Goal: Task Accomplishment & Management: Manage account settings

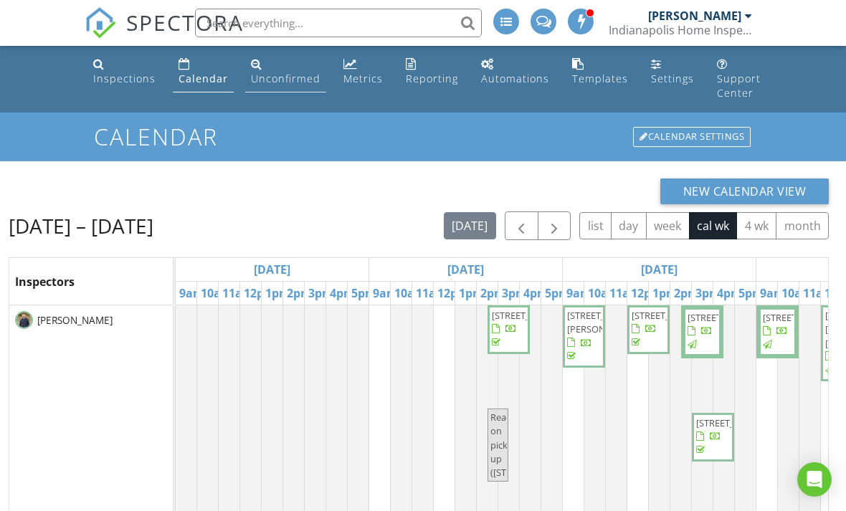
click at [280, 72] on div "Unconfirmed" at bounding box center [286, 79] width 70 height 14
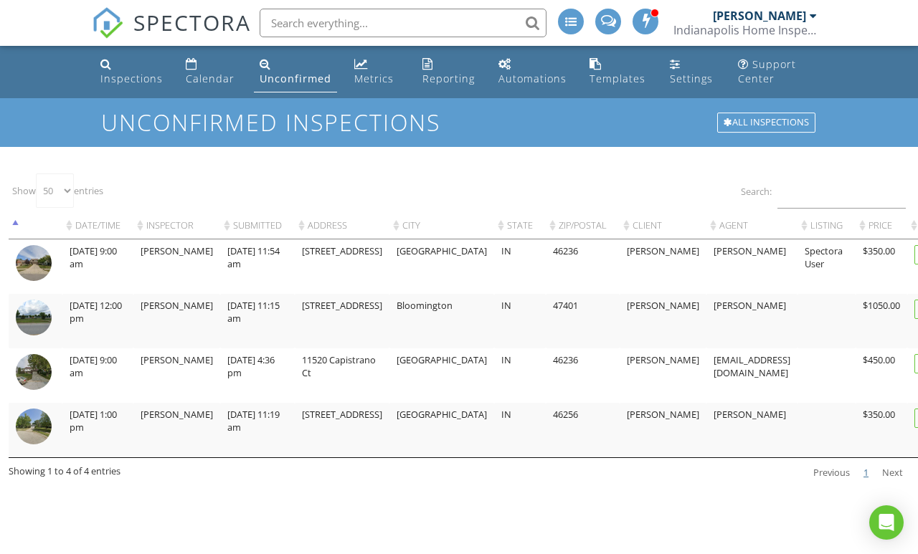
select select "50"
click at [210, 75] on div "Calendar" at bounding box center [210, 79] width 49 height 14
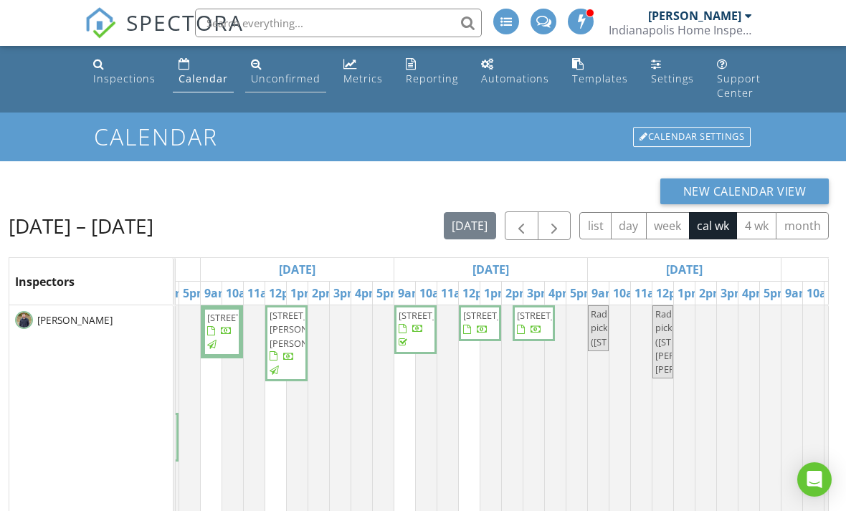
click at [282, 76] on div "Unconfirmed" at bounding box center [286, 79] width 70 height 14
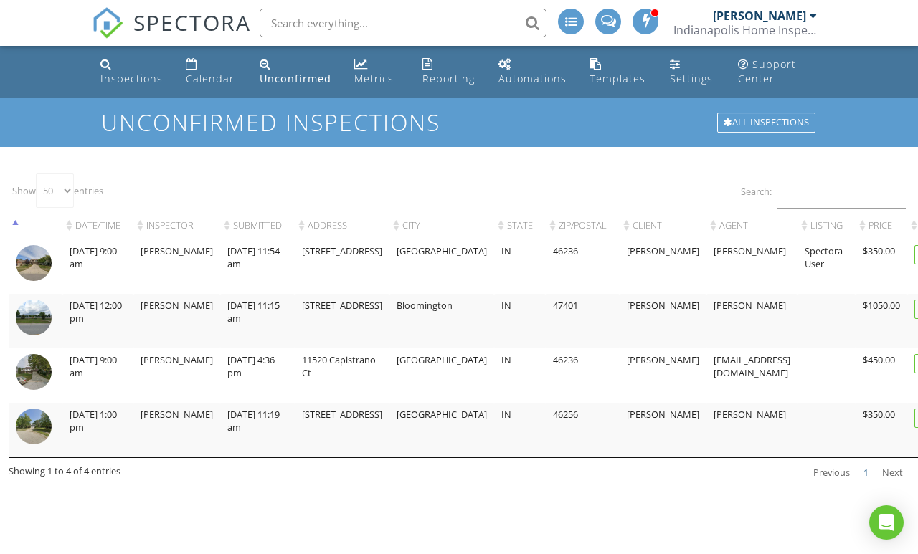
select select "50"
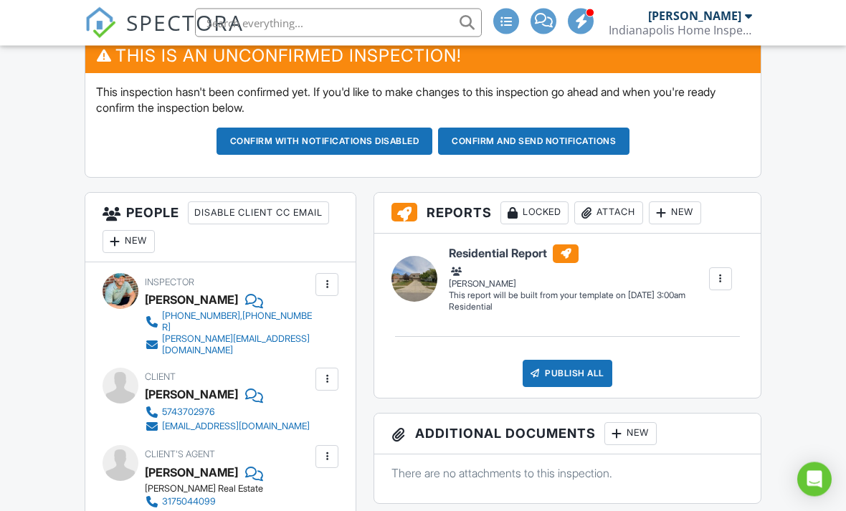
scroll to position [379, 0]
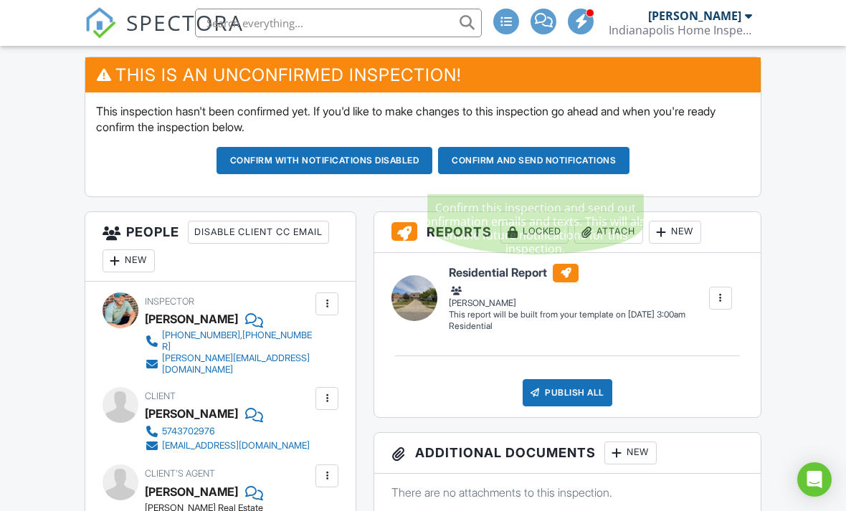
click at [433, 171] on button "Confirm and send notifications" at bounding box center [325, 160] width 217 height 27
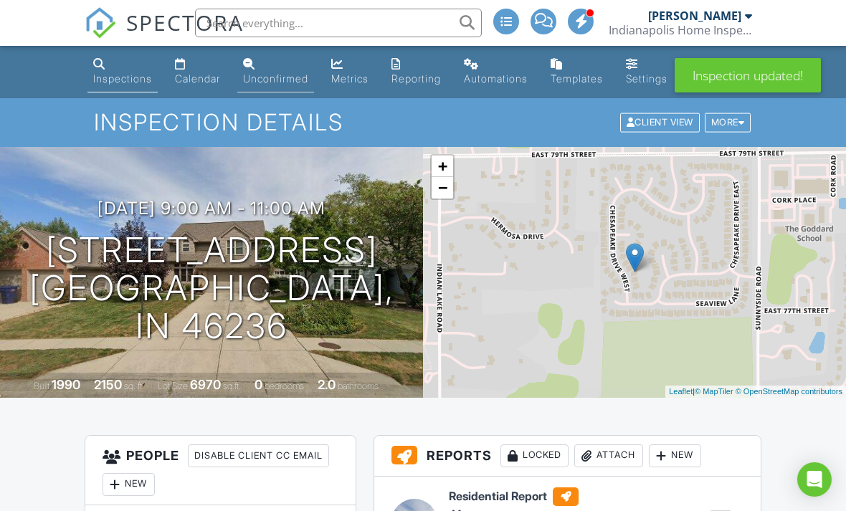
click at [288, 72] on div "Unconfirmed" at bounding box center [275, 78] width 65 height 12
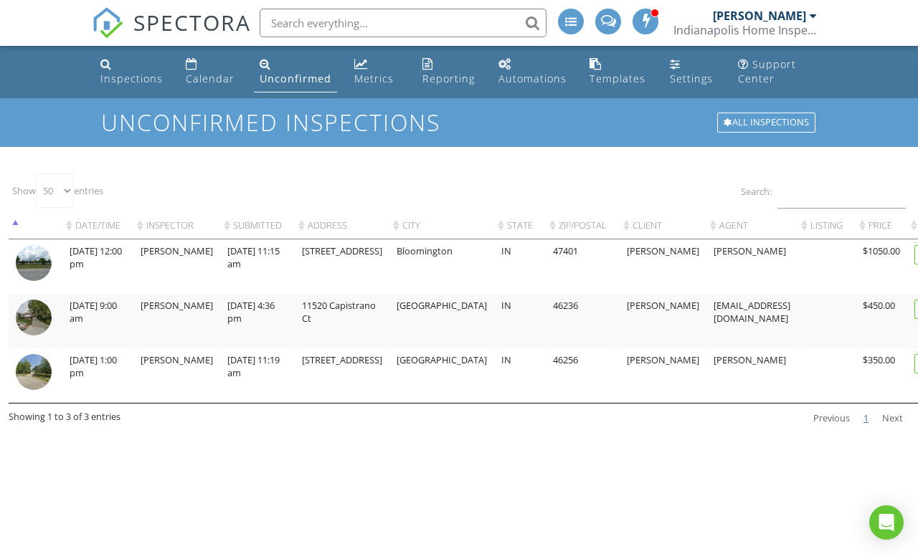
select select "50"
click at [218, 67] on link "Calendar" at bounding box center [211, 72] width 62 height 41
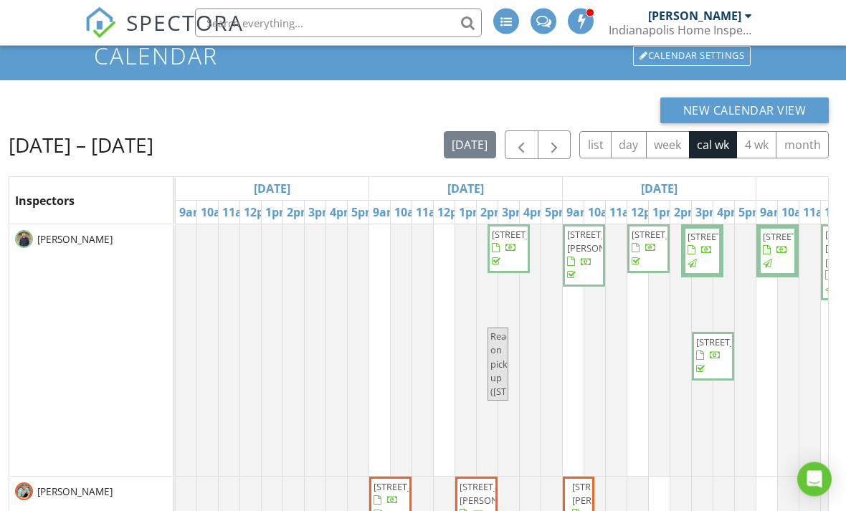
scroll to position [81, 0]
click at [564, 146] on button "button" at bounding box center [555, 145] width 34 height 29
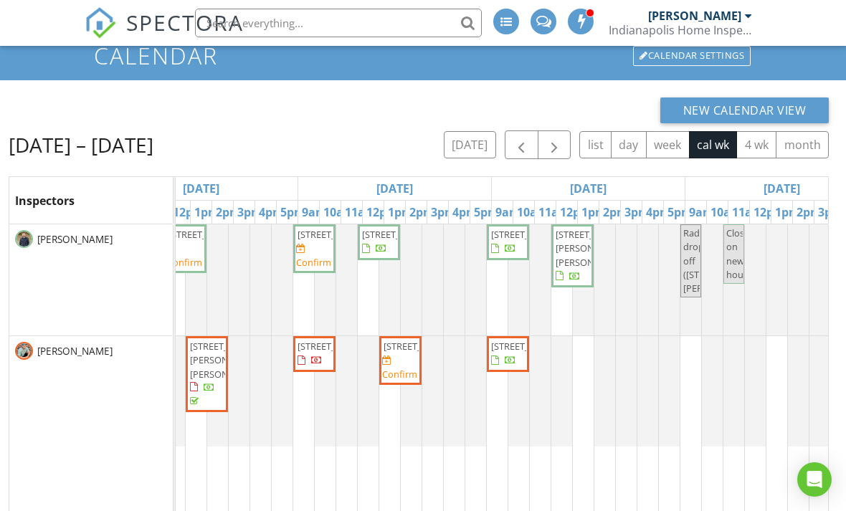
scroll to position [0, 458]
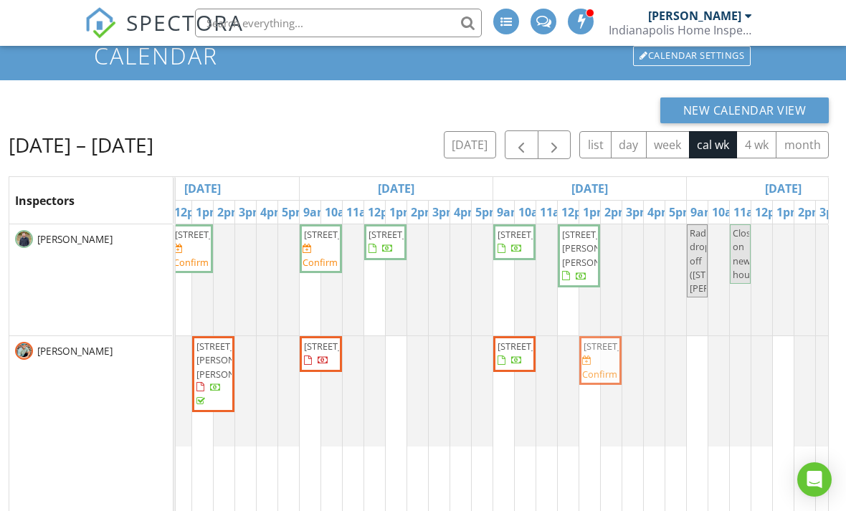
drag, startPoint x: 410, startPoint y: 372, endPoint x: 598, endPoint y: 370, distance: 187.9
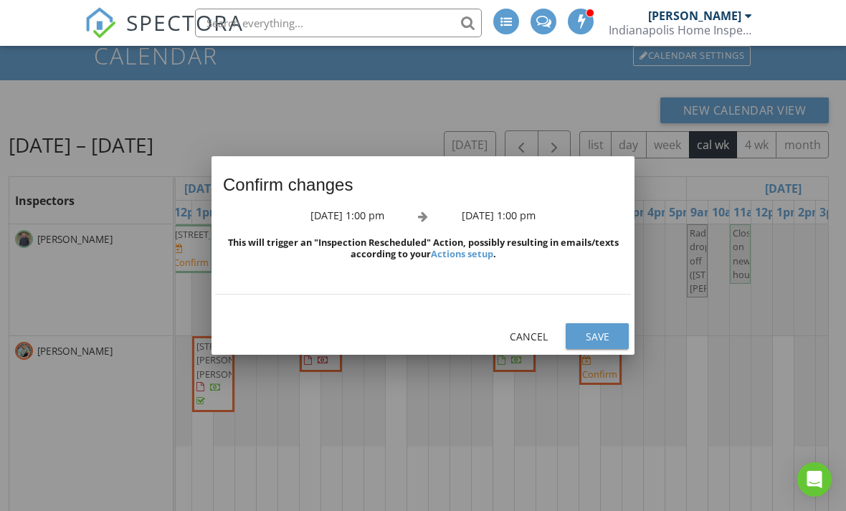
click at [600, 344] on div "Save" at bounding box center [597, 336] width 40 height 15
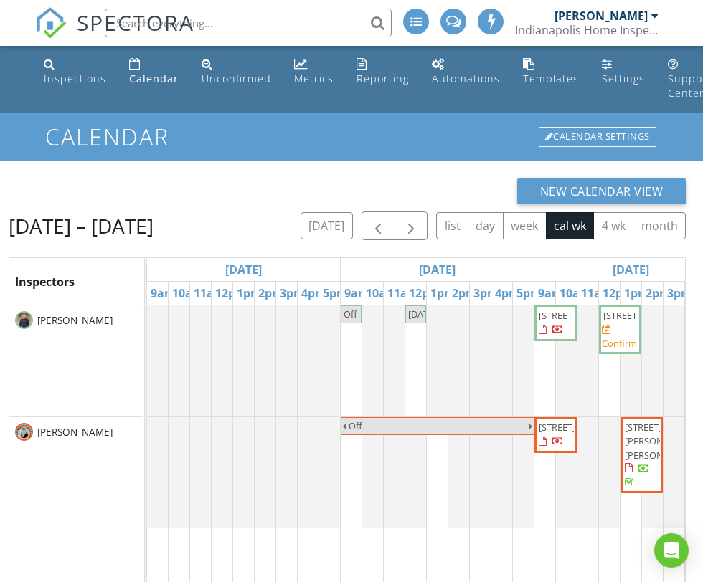
click at [56, 258] on div "Inspectors" at bounding box center [76, 281] width 134 height 47
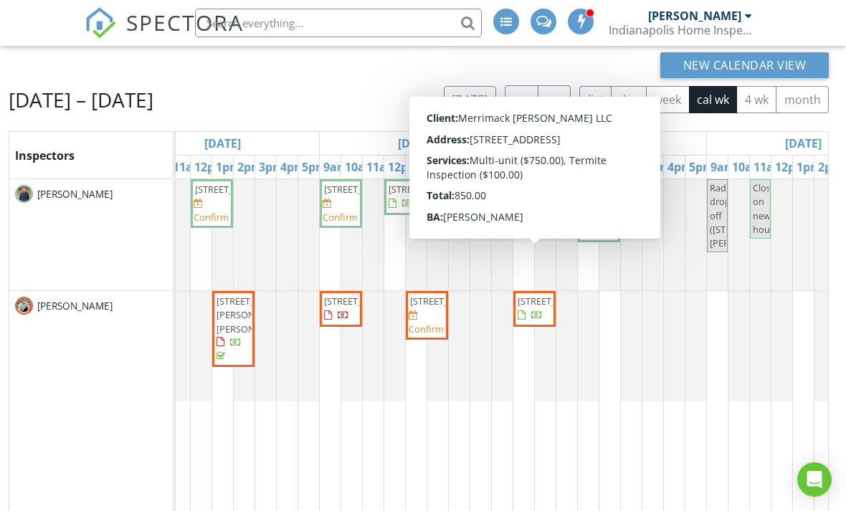
click at [534, 323] on span "3763 Broadway St, Indianapolis 46205" at bounding box center [534, 309] width 37 height 28
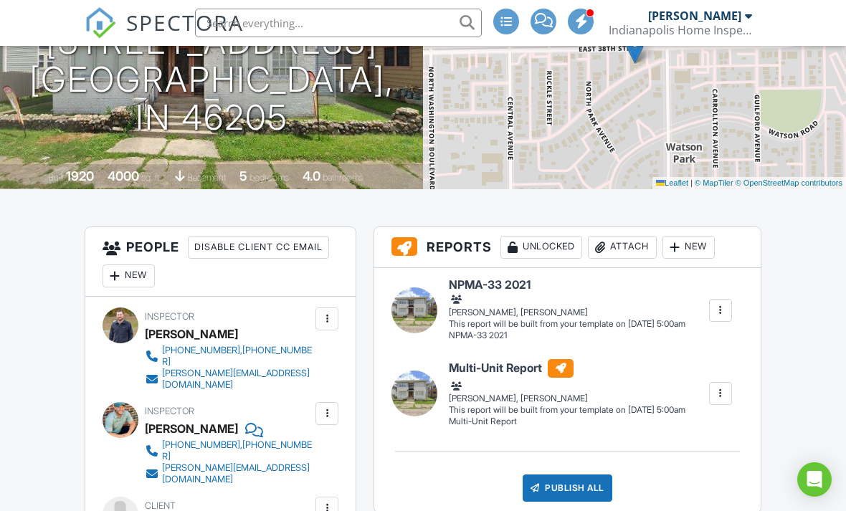
scroll to position [238, 0]
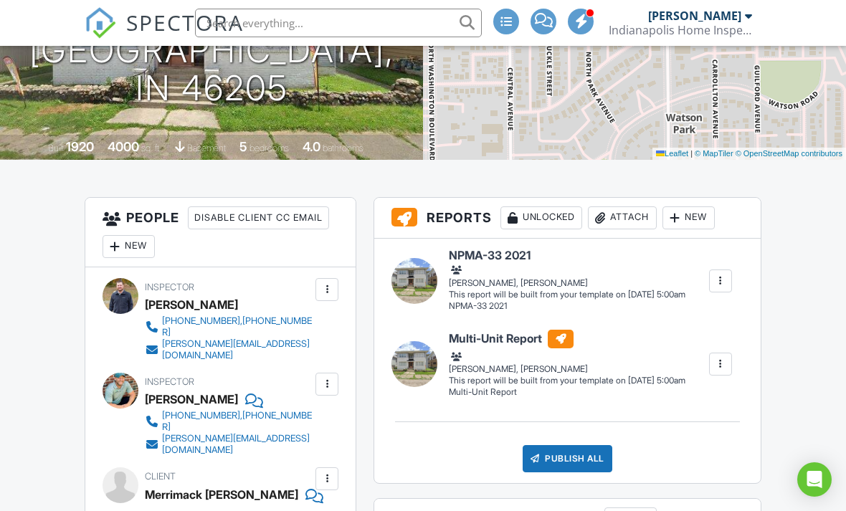
click at [326, 297] on div at bounding box center [327, 290] width 14 height 14
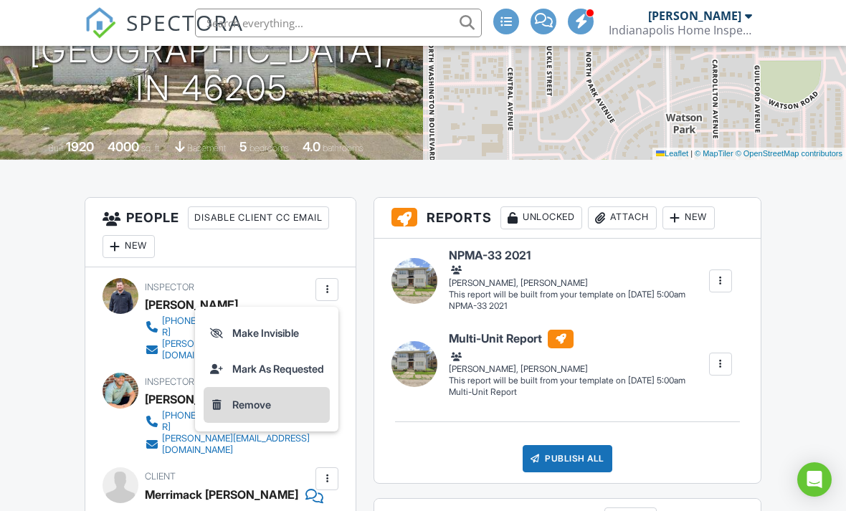
click at [251, 423] on li "Remove" at bounding box center [267, 405] width 126 height 36
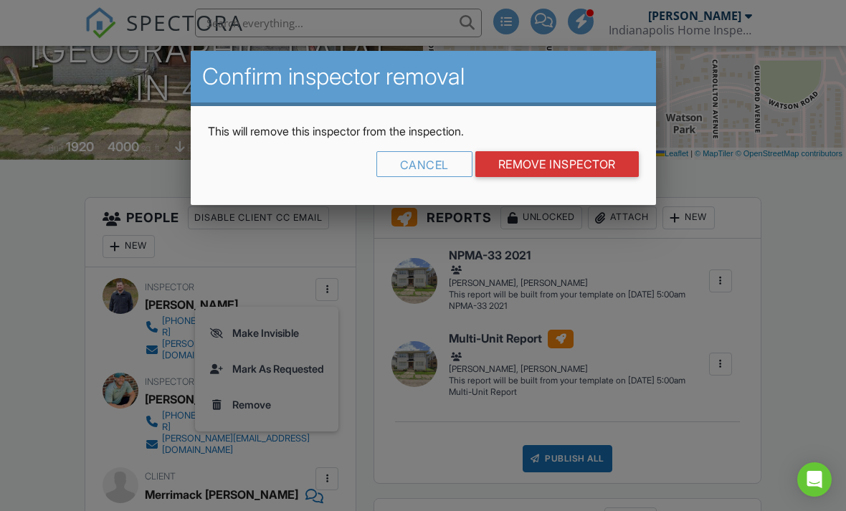
click at [523, 166] on input "Remove Inspector" at bounding box center [558, 164] width 164 height 26
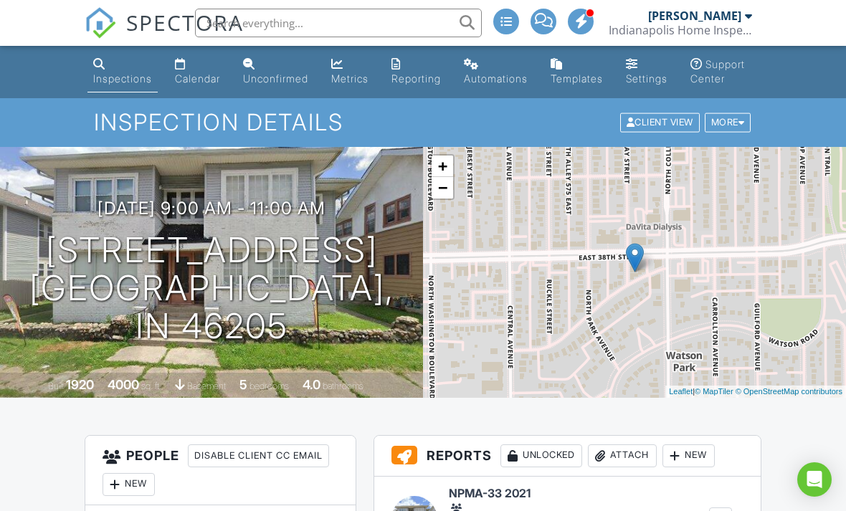
click at [308, 21] on input "text" at bounding box center [338, 23] width 287 height 29
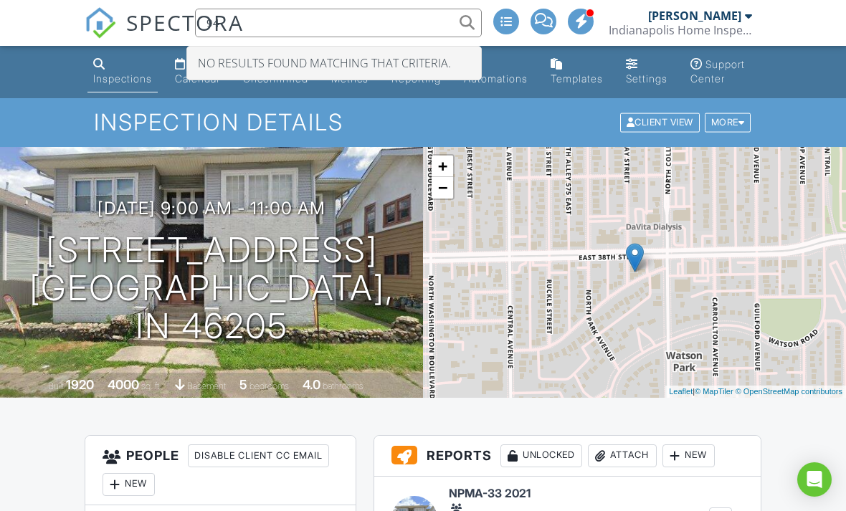
type input "9"
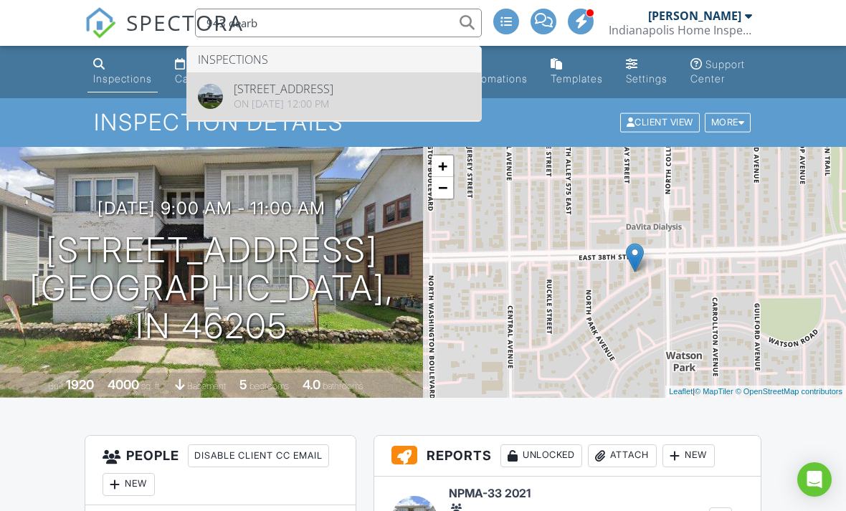
type input "943 dearb"
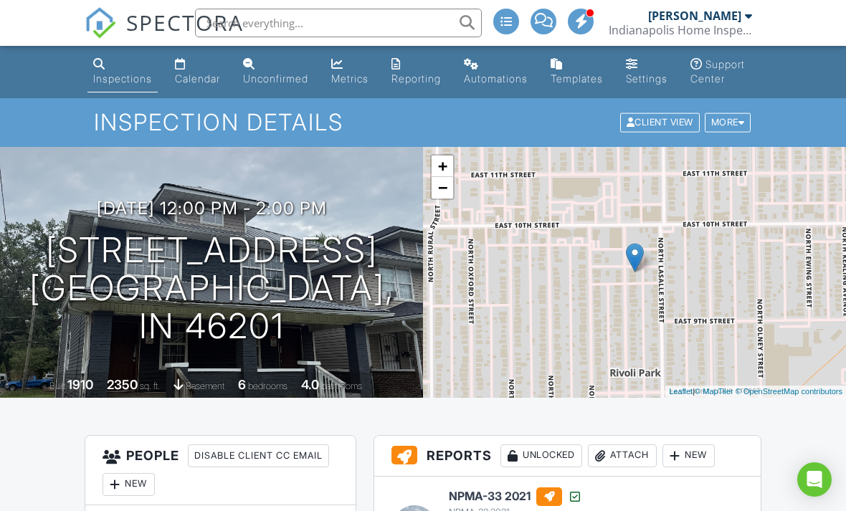
click at [196, 67] on link "Calendar" at bounding box center [197, 72] width 57 height 41
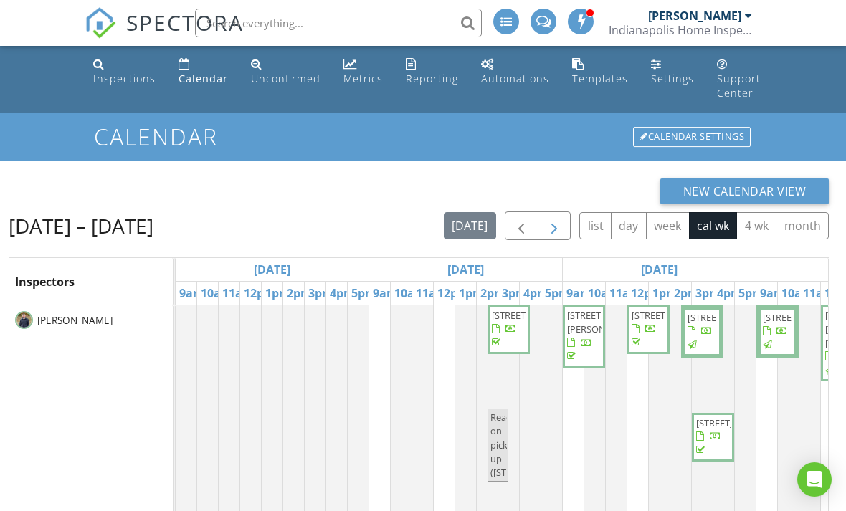
click at [556, 230] on span "button" at bounding box center [554, 226] width 17 height 17
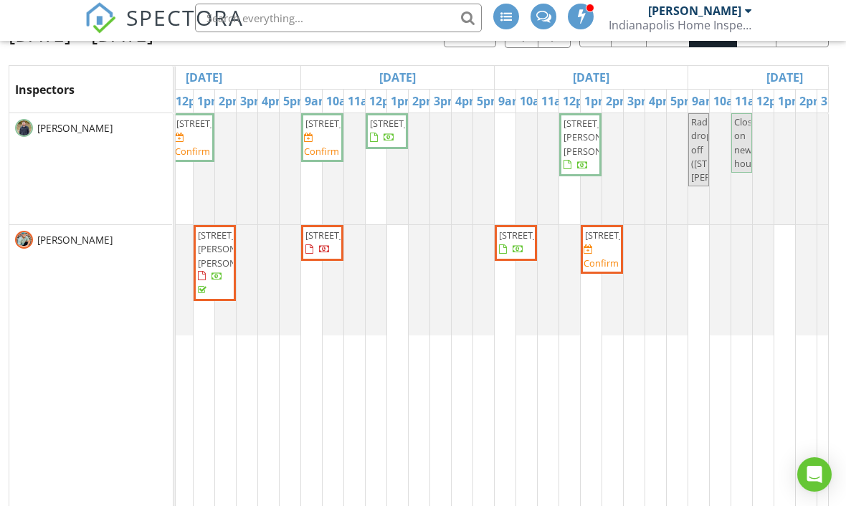
scroll to position [178, 0]
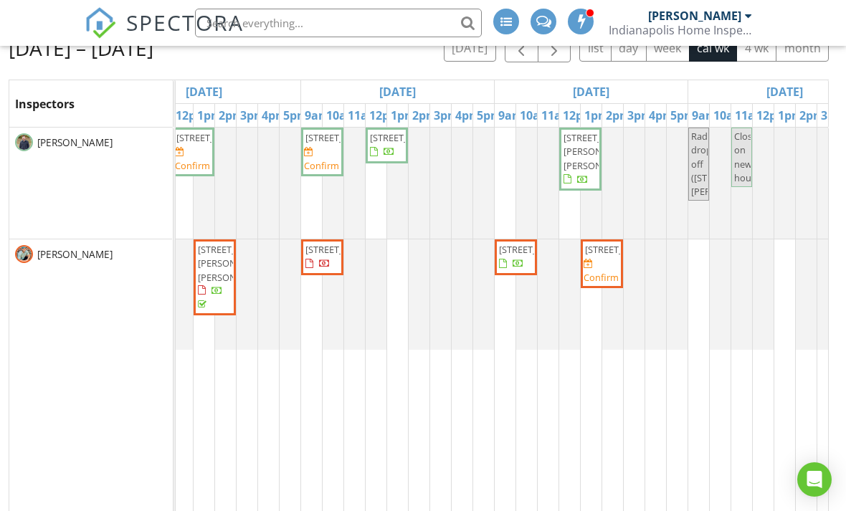
click at [381, 27] on input "text" at bounding box center [338, 23] width 287 height 29
type input "L"
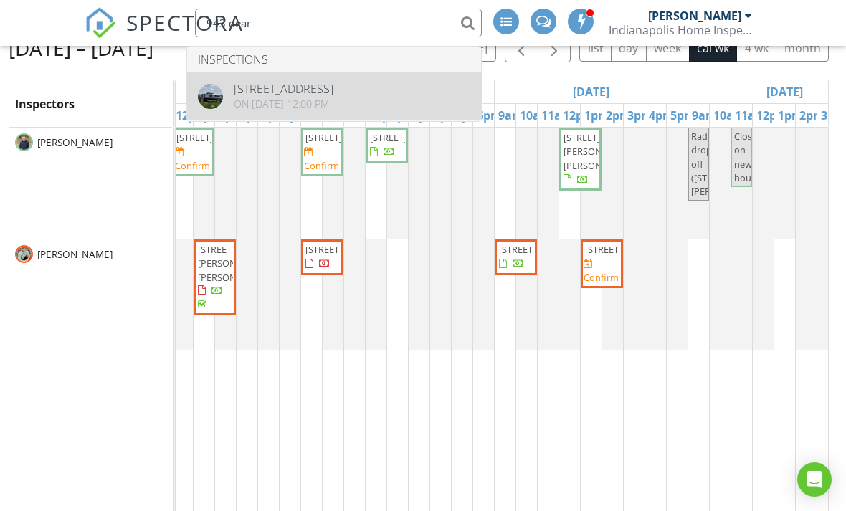
type input "943 dear"
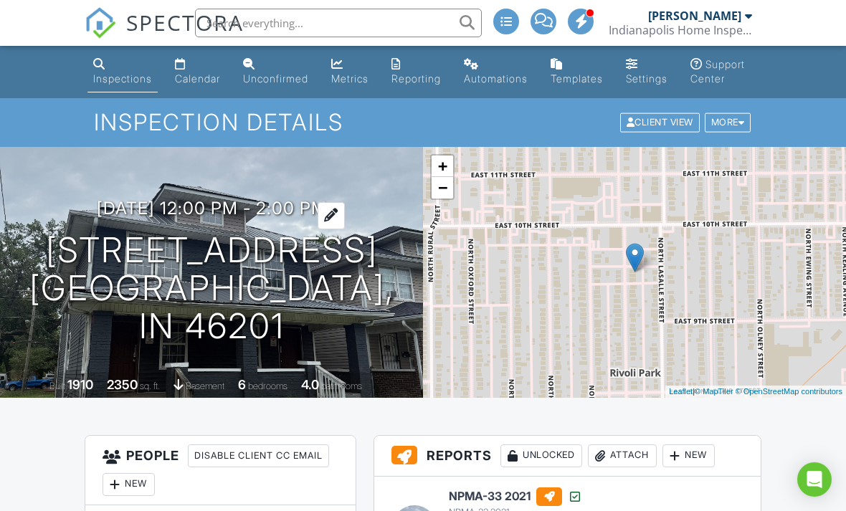
click at [250, 218] on h3 "08/12/2025 12:00 pm - 2:00 pm" at bounding box center [212, 208] width 230 height 19
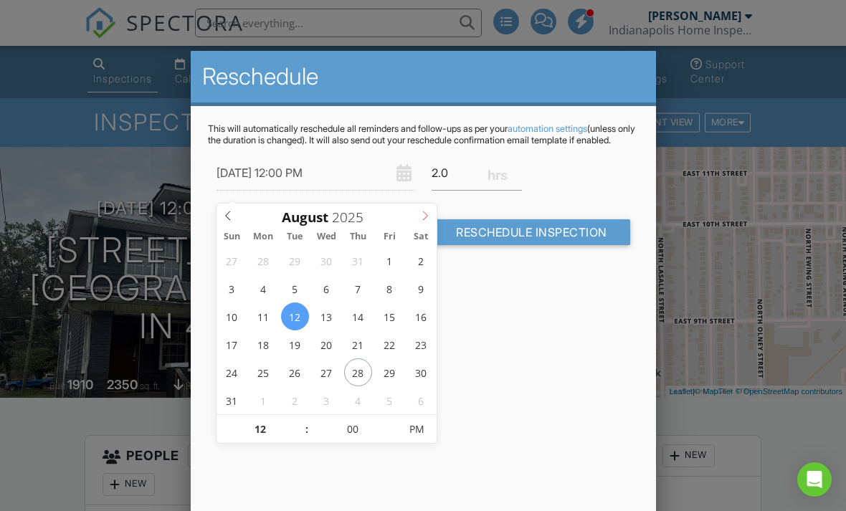
click at [426, 214] on icon at bounding box center [425, 216] width 5 height 9
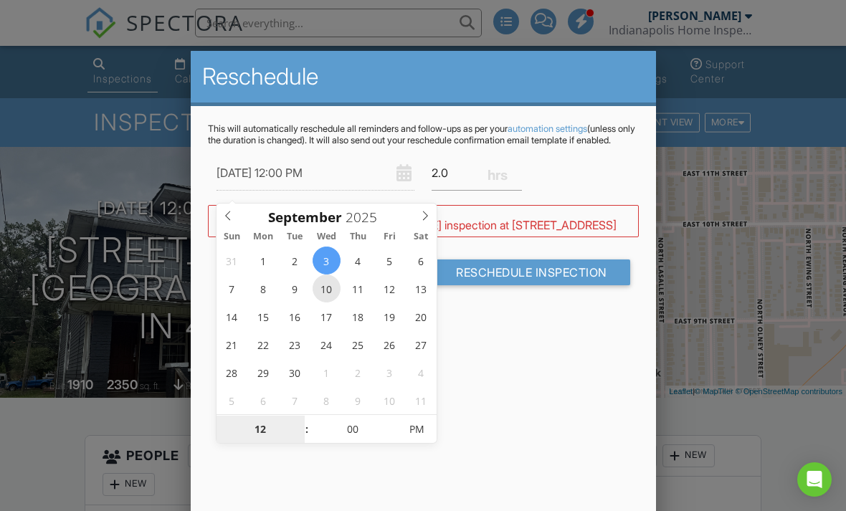
scroll to position [149, 0]
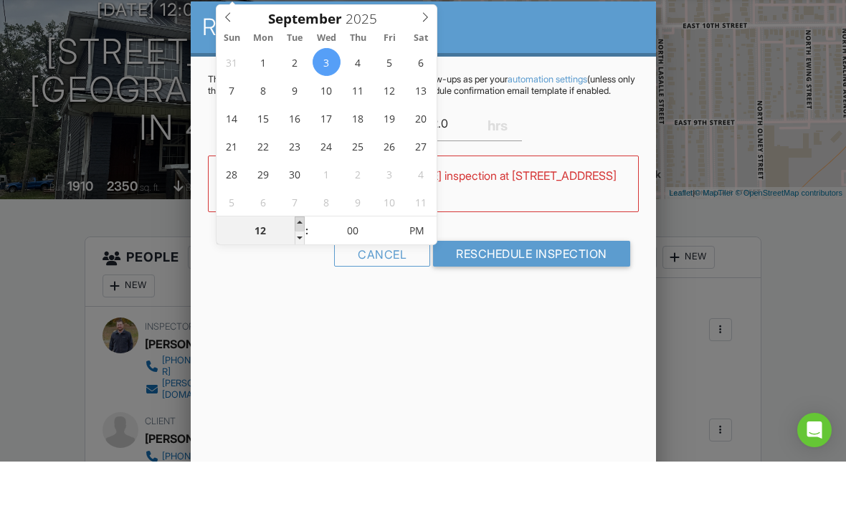
type input "[DATE] 1:00 PM"
type input "01"
click at [297, 266] on span at bounding box center [300, 273] width 10 height 14
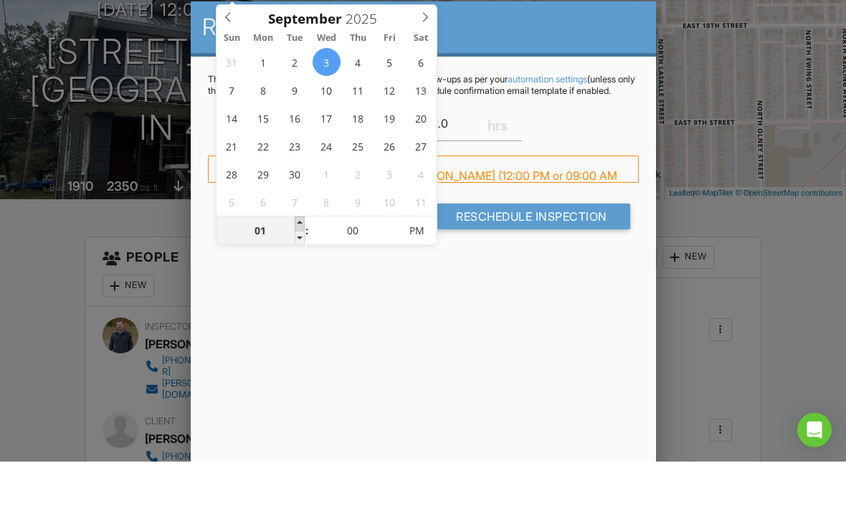
scroll to position [199, 0]
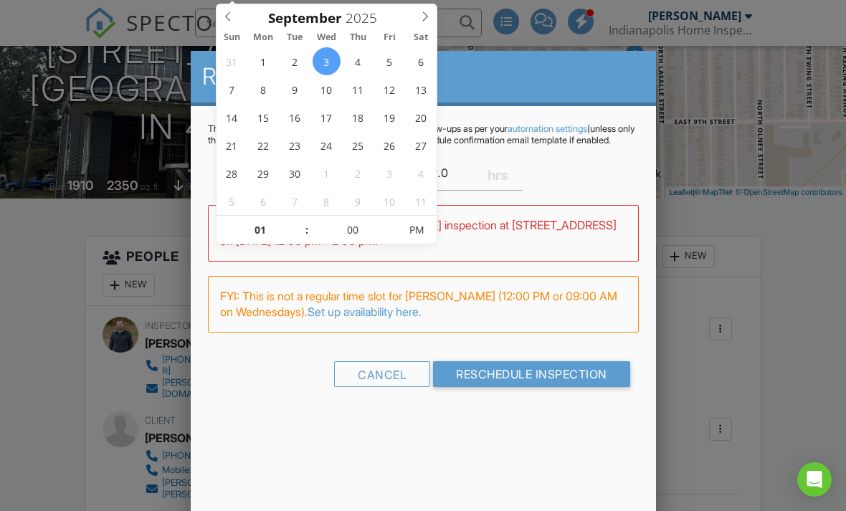
click at [476, 129] on p "This will automatically reschedule all reminders and follow-ups as per your aut…" at bounding box center [423, 134] width 431 height 23
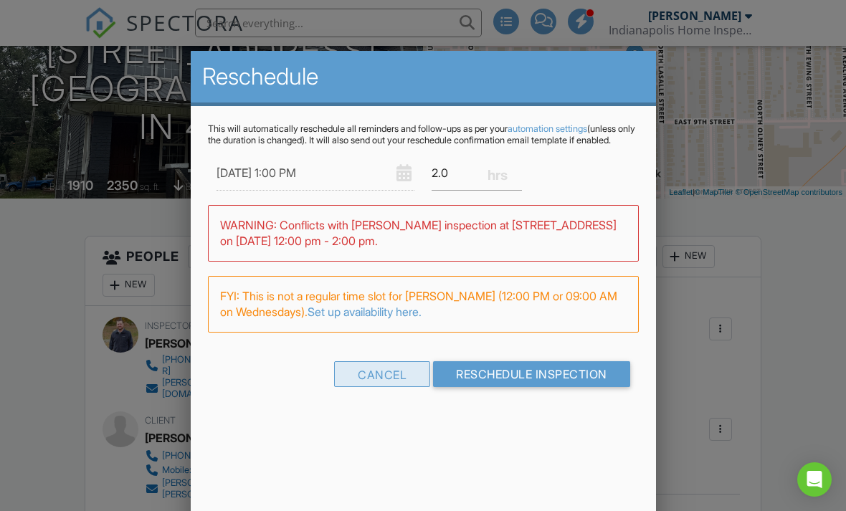
click at [374, 384] on div "Cancel" at bounding box center [382, 375] width 96 height 26
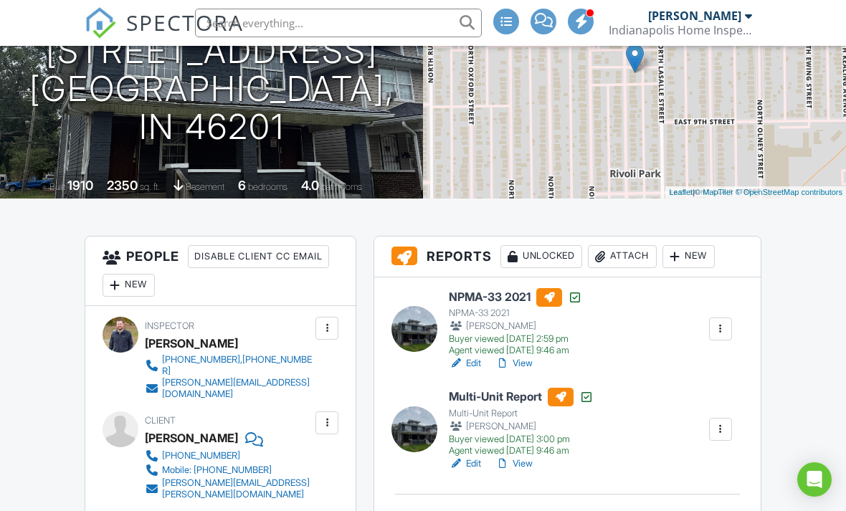
click at [324, 336] on div at bounding box center [327, 328] width 14 height 14
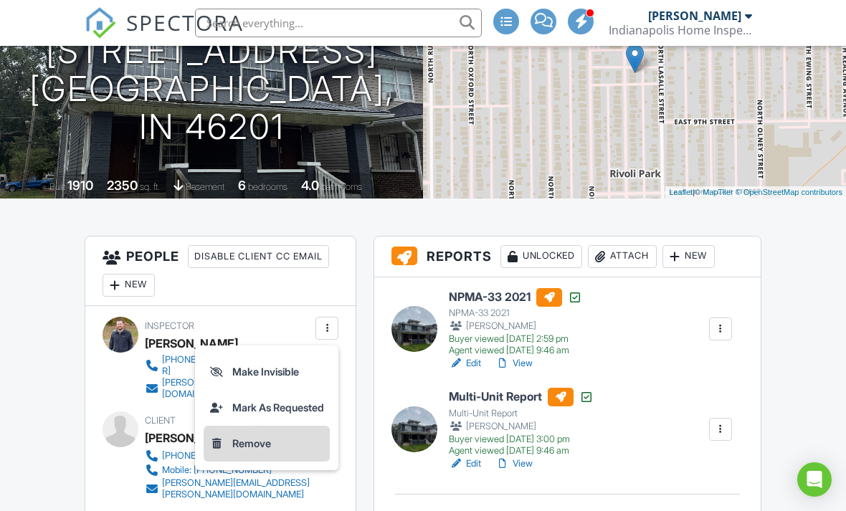
click at [254, 453] on li "Remove" at bounding box center [267, 444] width 126 height 36
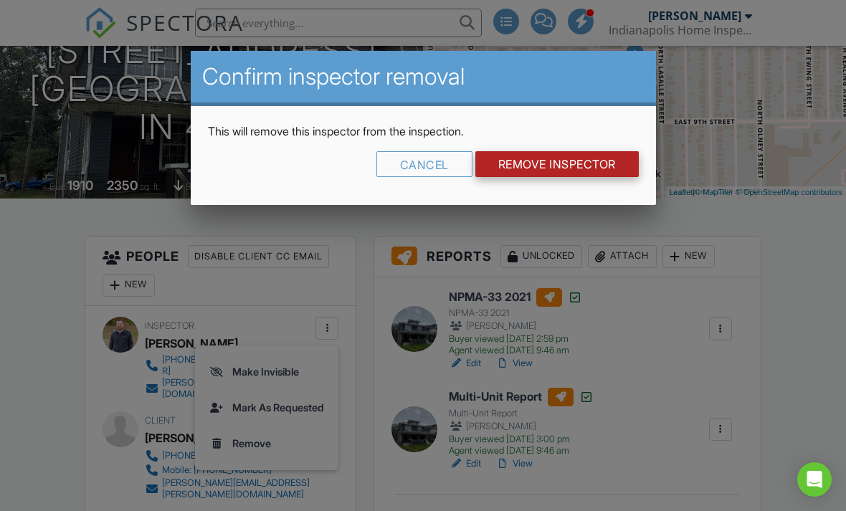
click at [535, 161] on input "Remove Inspector" at bounding box center [558, 164] width 164 height 26
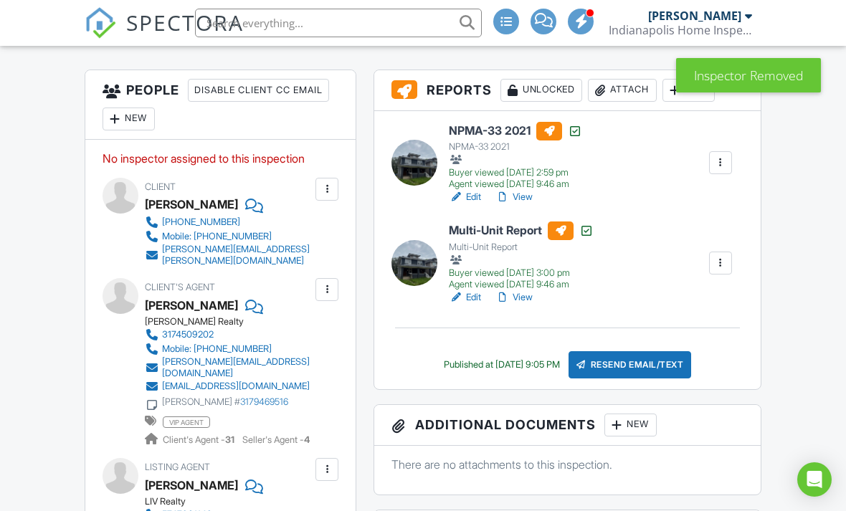
click at [140, 131] on div "New" at bounding box center [129, 119] width 52 height 23
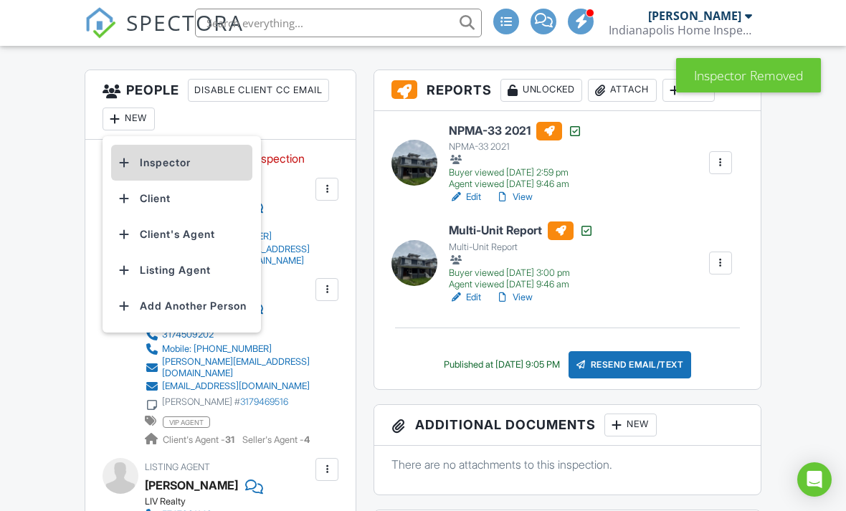
click at [178, 176] on li "Inspector" at bounding box center [181, 163] width 141 height 36
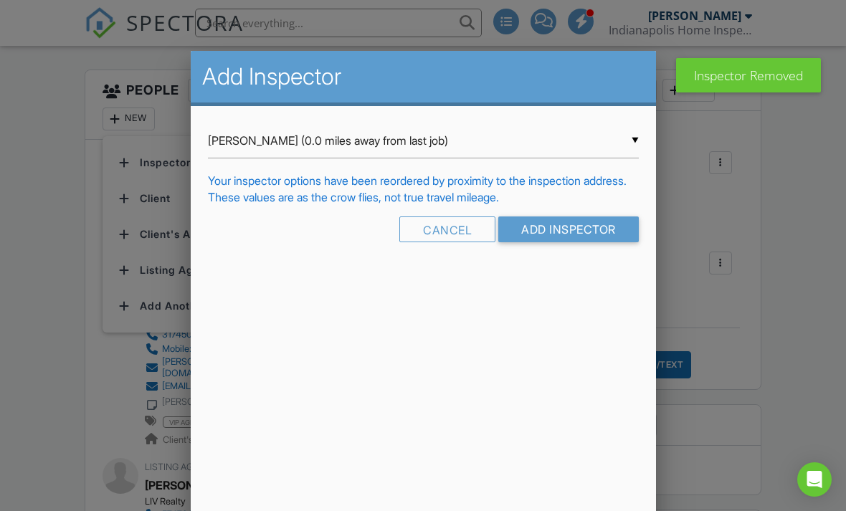
click at [332, 148] on input "Neil Perry (0.0 miles away from last job)" at bounding box center [423, 140] width 431 height 35
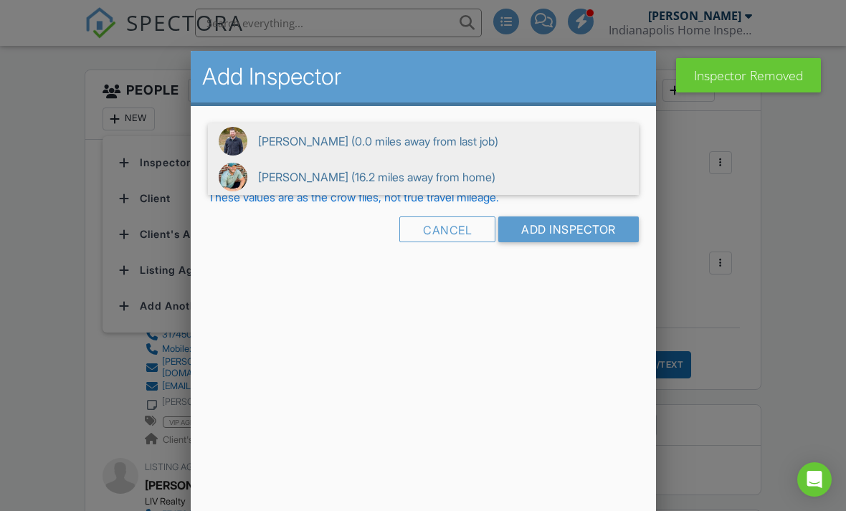
click at [293, 184] on span "Shane Martin (16.2 miles away from home)" at bounding box center [423, 177] width 431 height 36
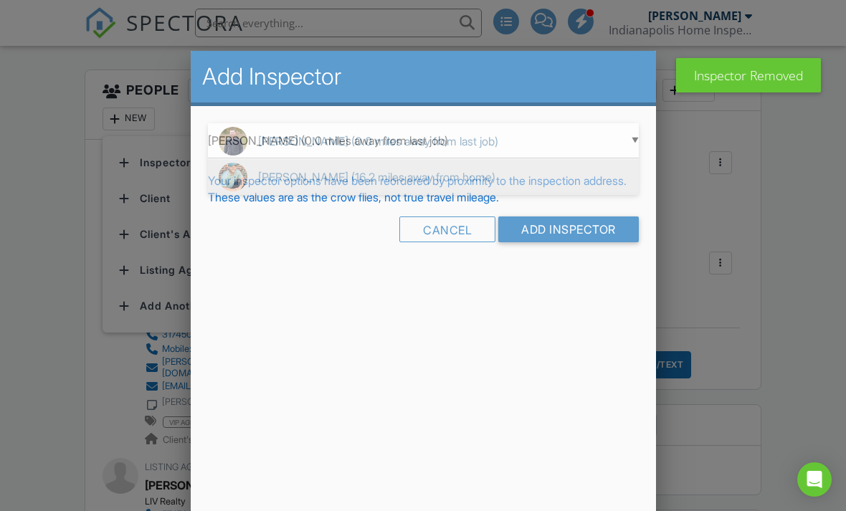
type input "Shane Martin (16.2 miles away from home)"
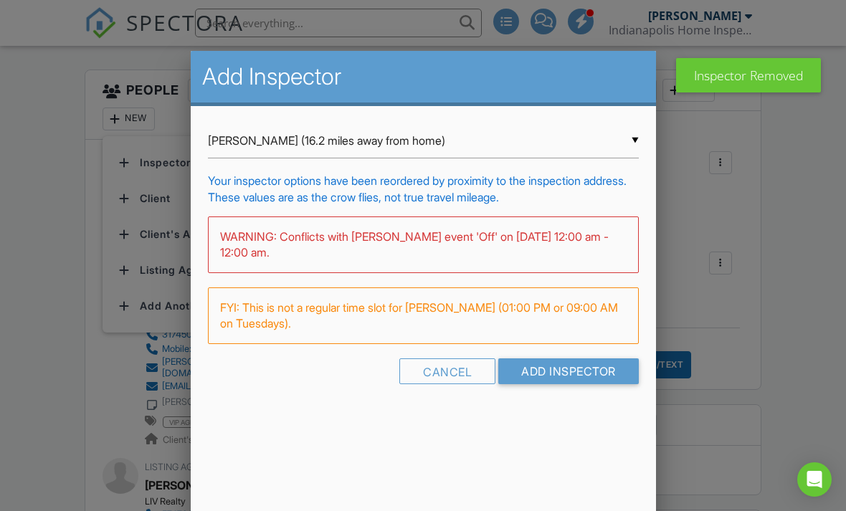
click at [549, 384] on input "Add Inspector" at bounding box center [569, 372] width 141 height 26
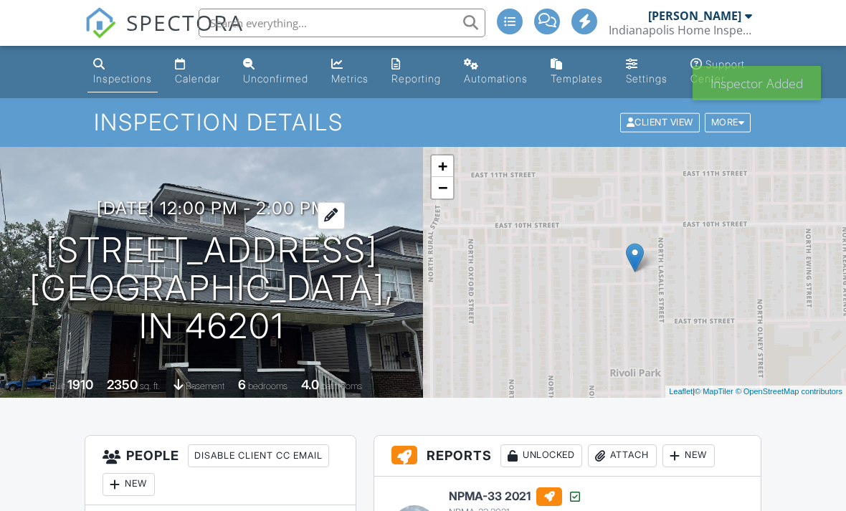
click at [219, 218] on h3 "08/12/2025 12:00 pm - 2:00 pm" at bounding box center [212, 208] width 230 height 19
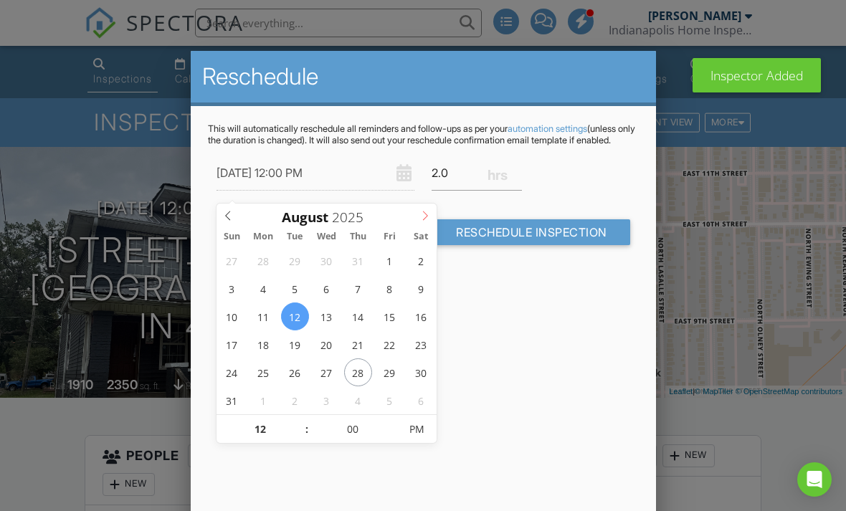
click at [422, 217] on icon at bounding box center [425, 216] width 10 height 10
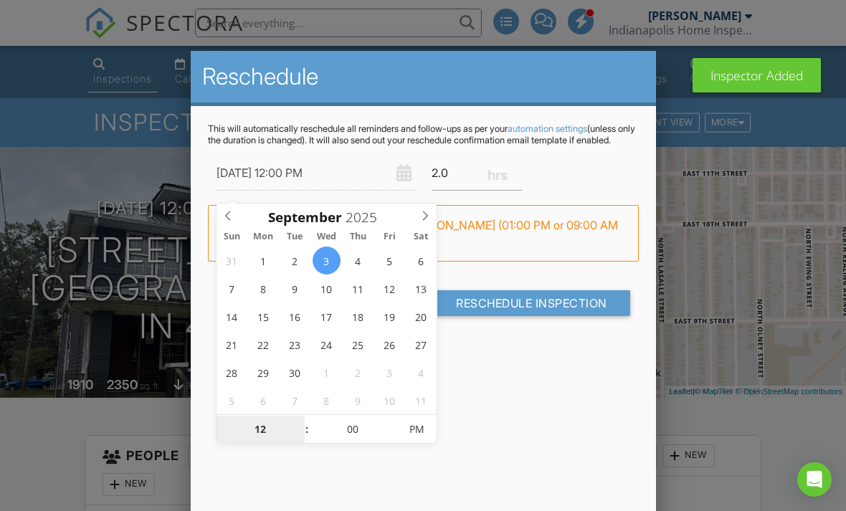
scroll to position [149, 0]
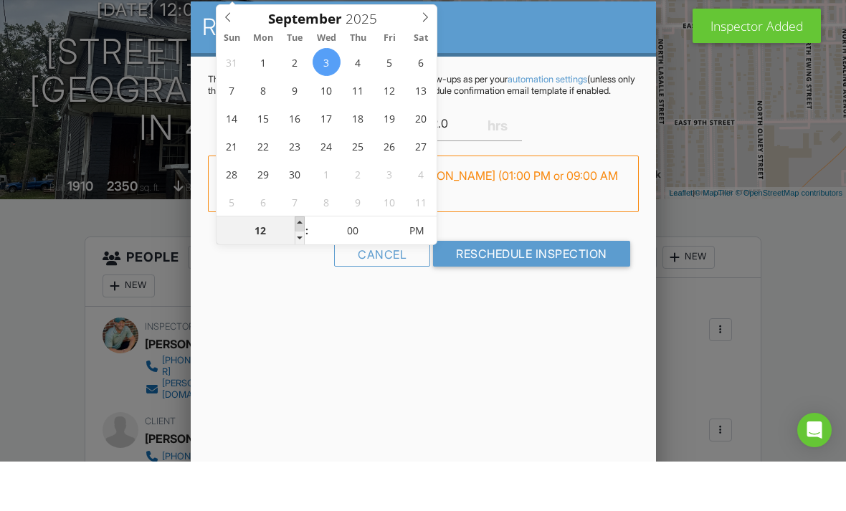
type input "[DATE] 1:00 PM"
type input "01"
click at [299, 266] on span at bounding box center [300, 273] width 10 height 14
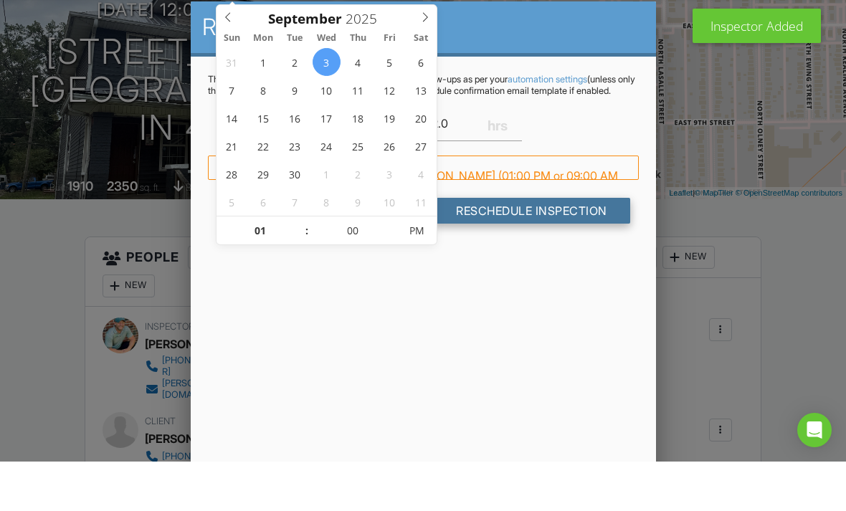
scroll to position [199, 0]
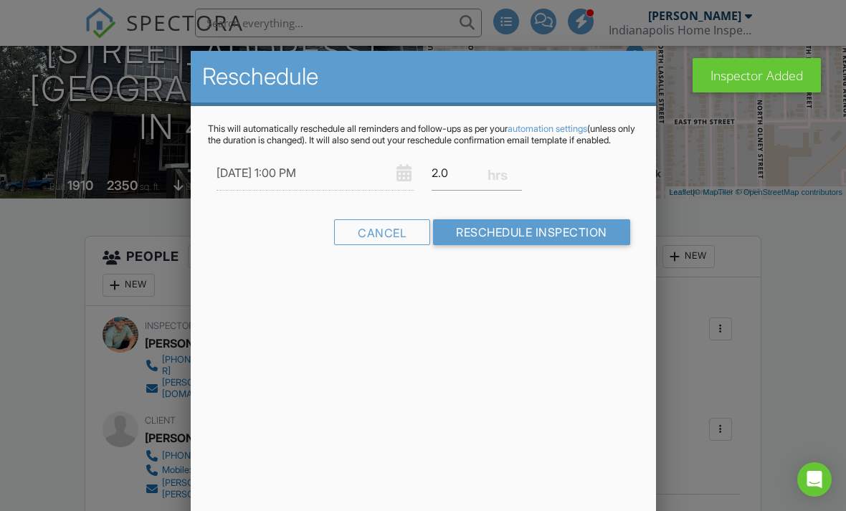
click at [547, 245] on input "Reschedule Inspection" at bounding box center [531, 232] width 197 height 26
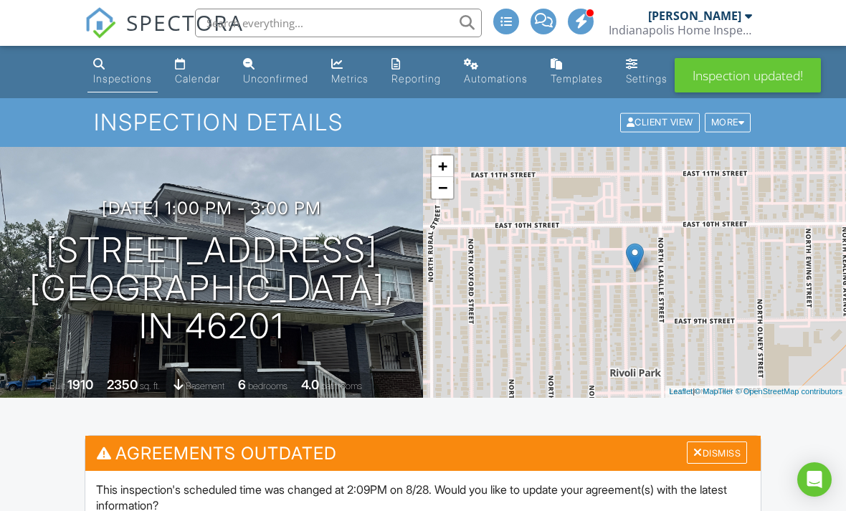
scroll to position [298, 0]
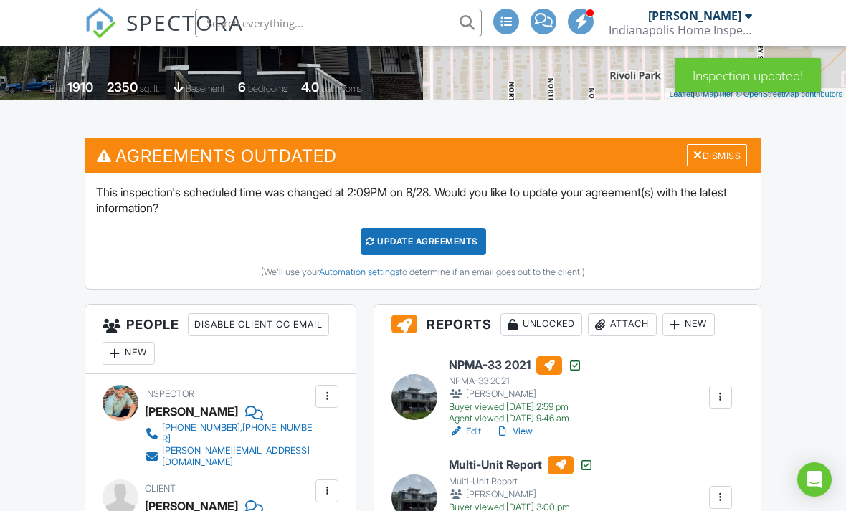
click at [420, 255] on div "Update Agreements" at bounding box center [424, 241] width 126 height 27
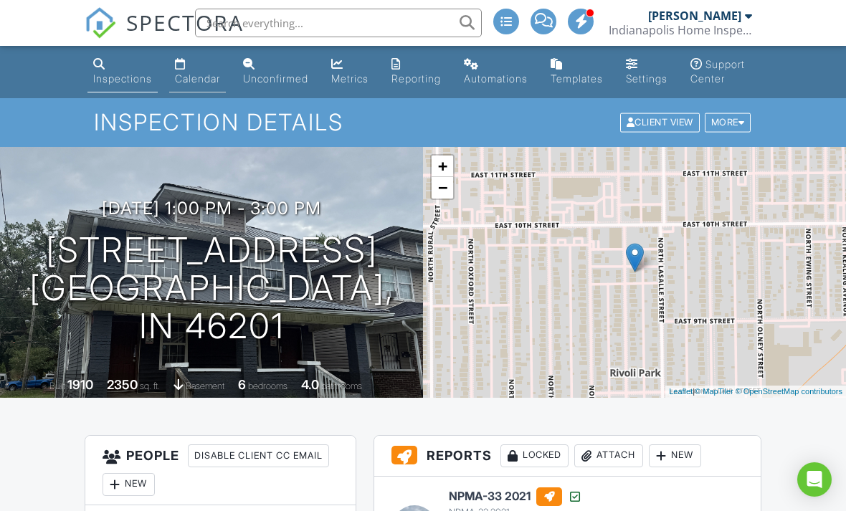
click at [203, 79] on div "Calendar" at bounding box center [197, 78] width 45 height 12
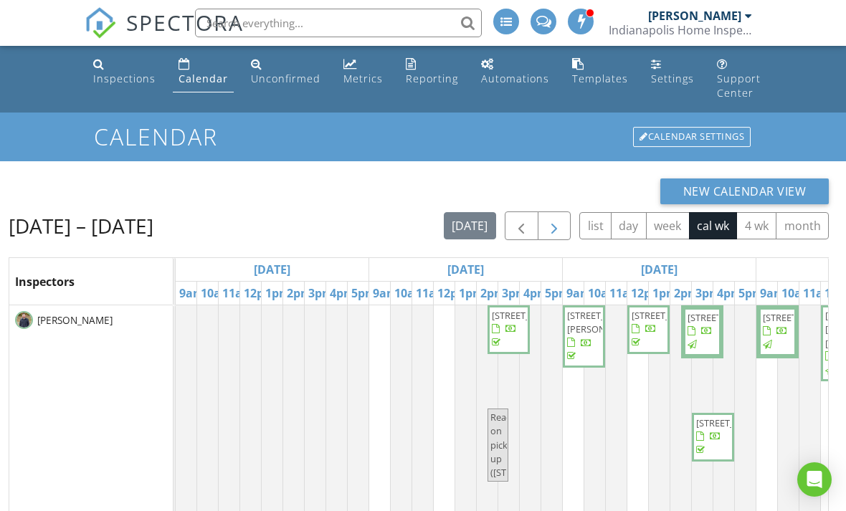
click at [554, 221] on span "button" at bounding box center [554, 226] width 17 height 17
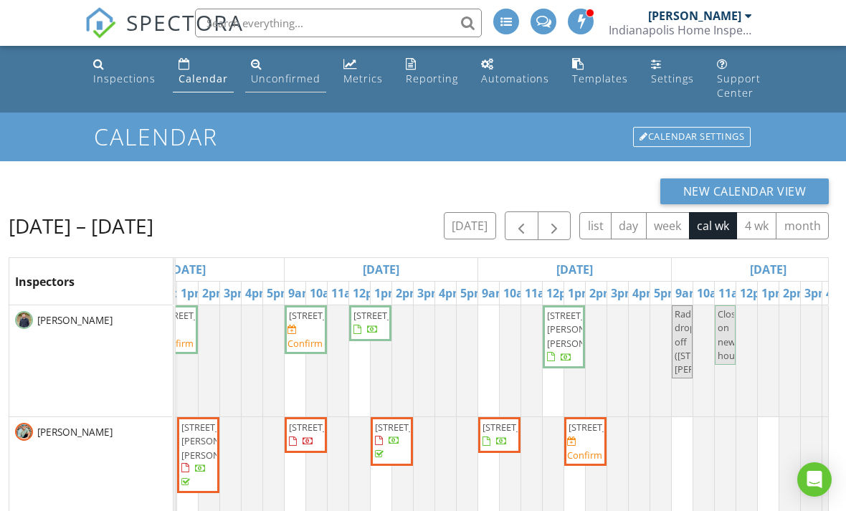
click at [280, 75] on div "Unconfirmed" at bounding box center [286, 79] width 70 height 14
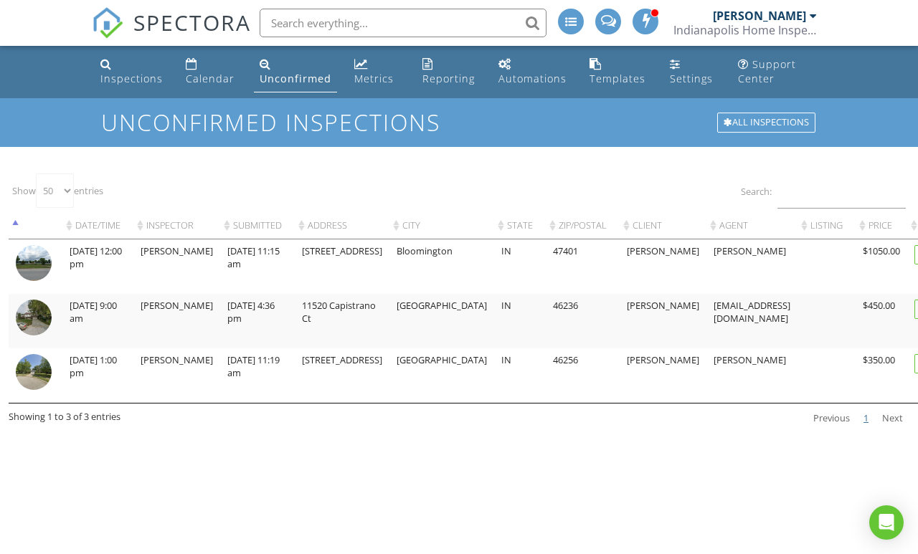
select select "50"
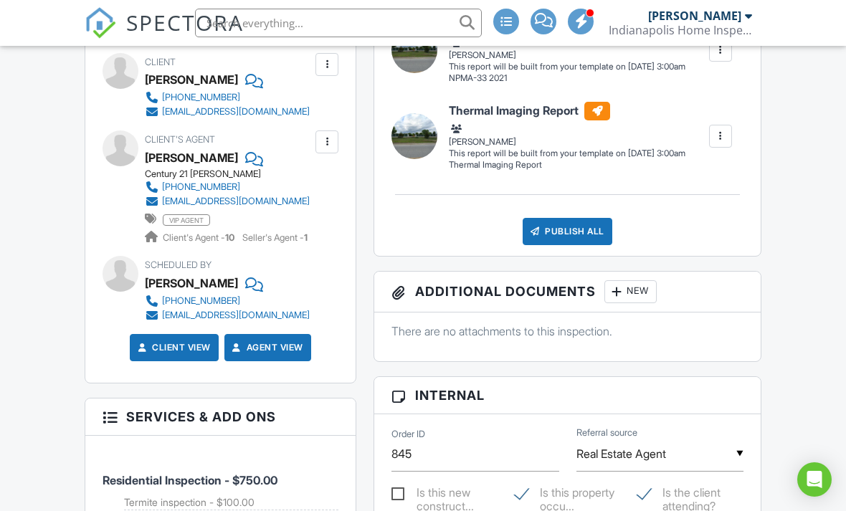
scroll to position [970, 0]
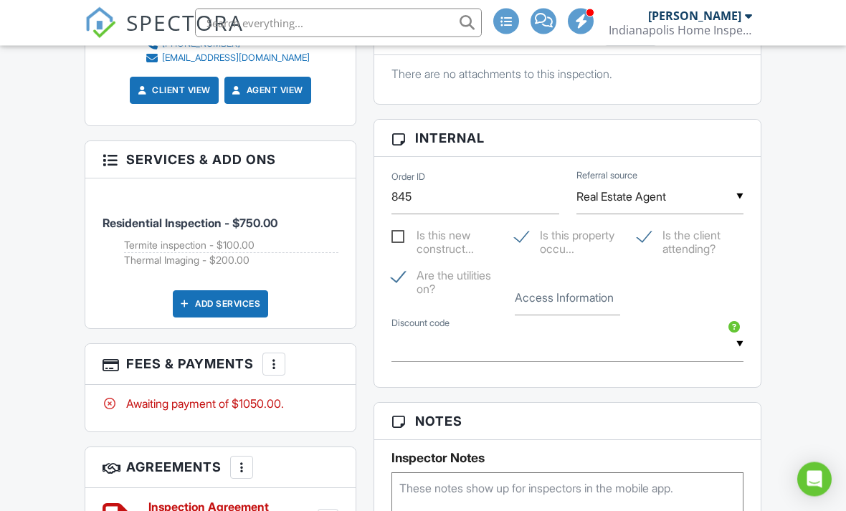
click at [590, 377] on div "▼ ISERVE - $25.00 off - This discount is for active and veteran military, first…" at bounding box center [567, 346] width 369 height 61
click at [571, 306] on label "Access Information" at bounding box center [564, 299] width 99 height 16
click at [571, 316] on input "Access Information" at bounding box center [568, 298] width 106 height 35
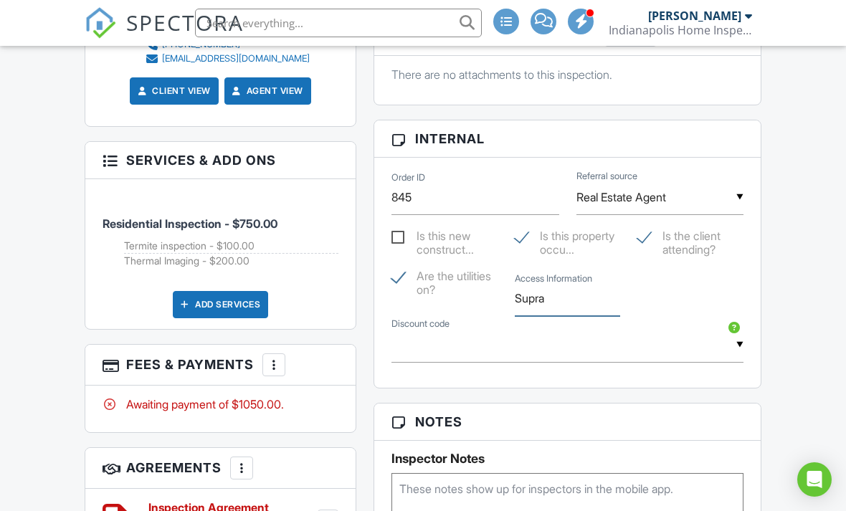
type input "Supra"
click at [371, 367] on div "Reports Locked Attach New Residential Report Residential Neil Perry Edit View R…" at bounding box center [567, 429] width 405 height 1617
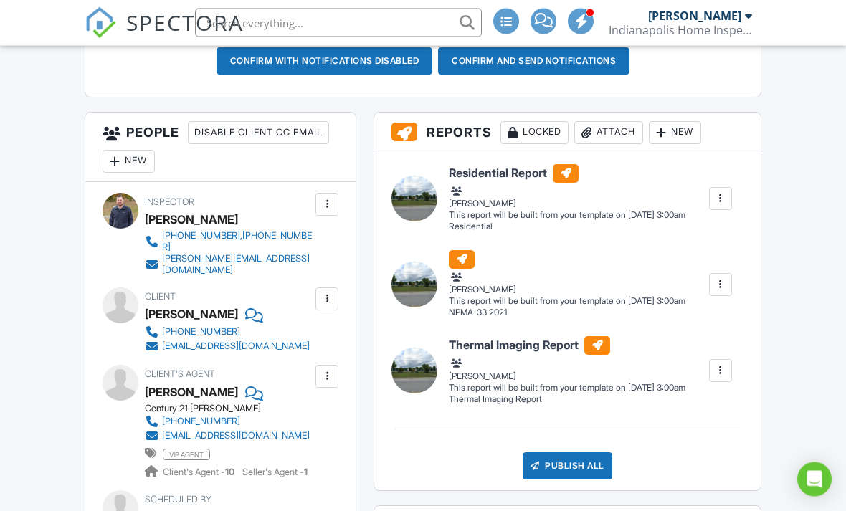
scroll to position [455, 0]
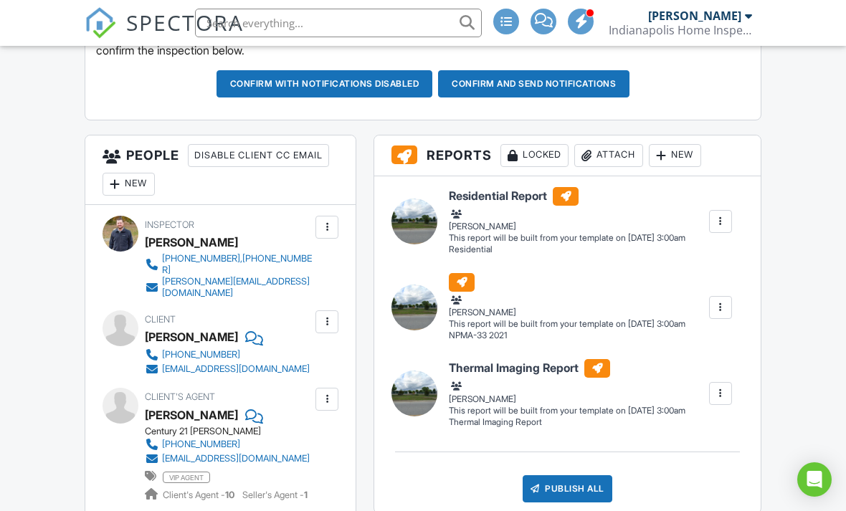
click at [152, 196] on div "New" at bounding box center [129, 184] width 52 height 23
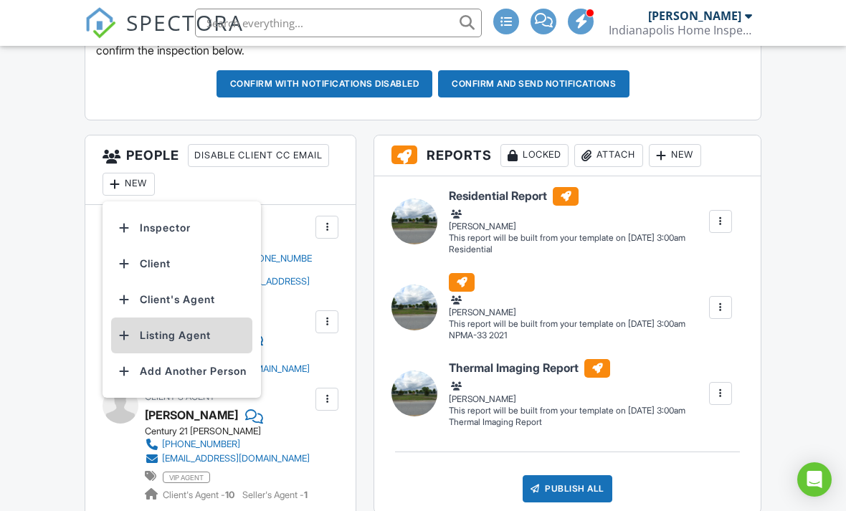
click at [188, 344] on li "Listing Agent" at bounding box center [181, 336] width 141 height 36
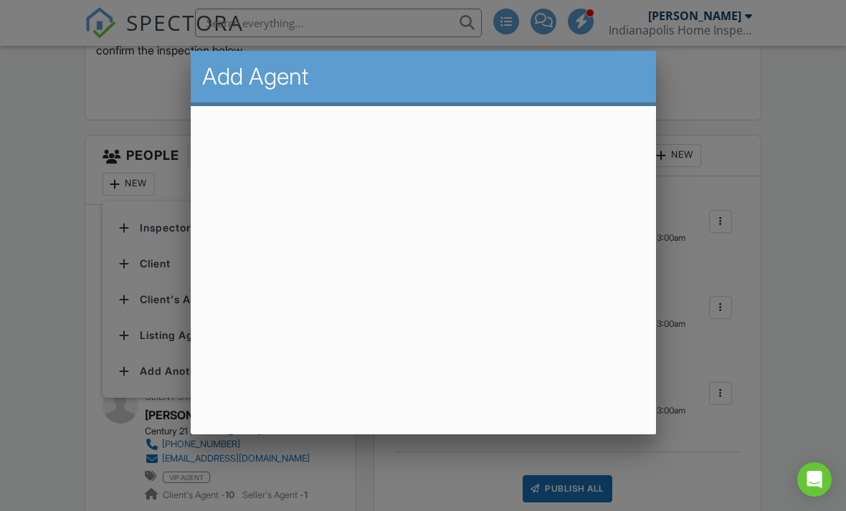
drag, startPoint x: 188, startPoint y: 343, endPoint x: -1, endPoint y: -456, distance: 821.0
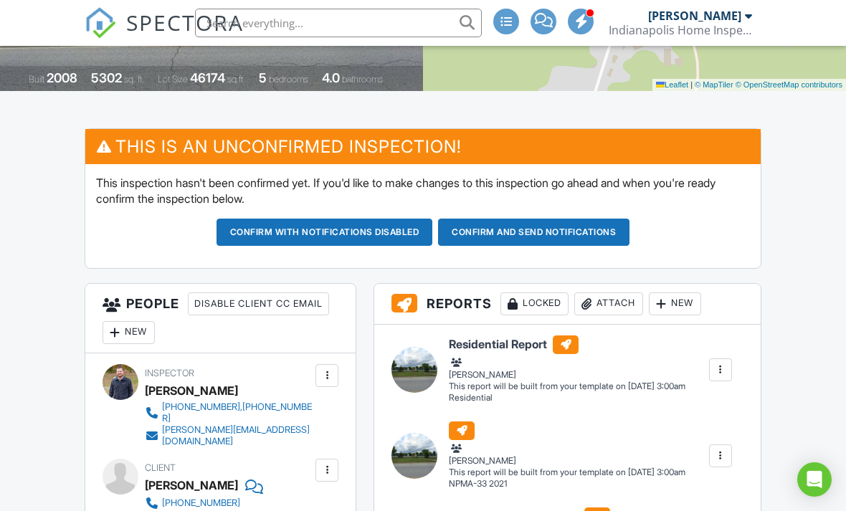
scroll to position [306, 0]
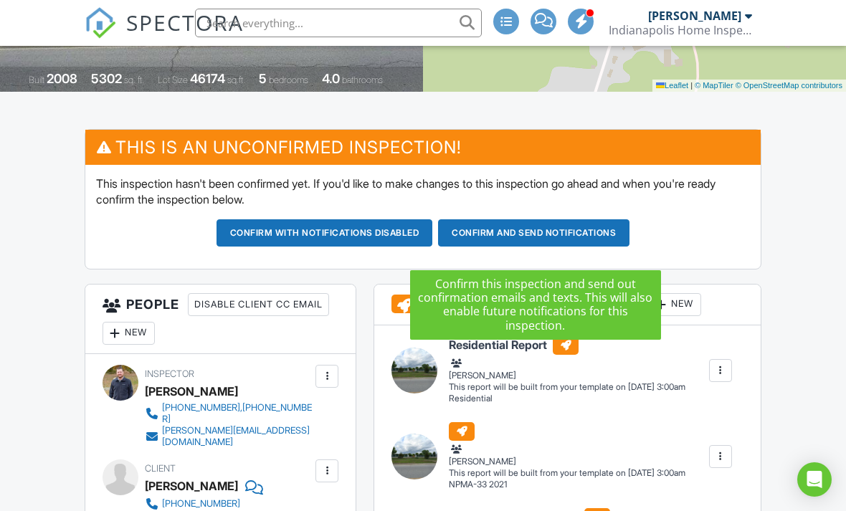
click at [433, 247] on button "Confirm and send notifications" at bounding box center [325, 232] width 217 height 27
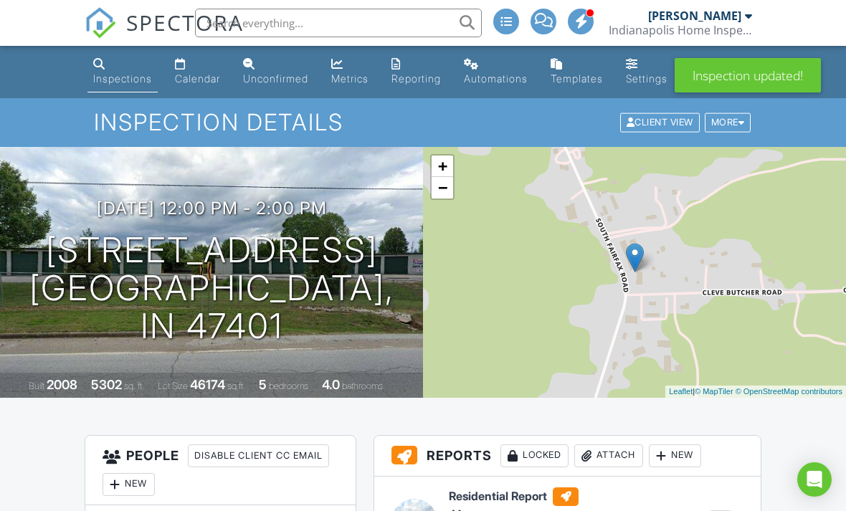
click at [278, 80] on div "Unconfirmed" at bounding box center [275, 78] width 65 height 12
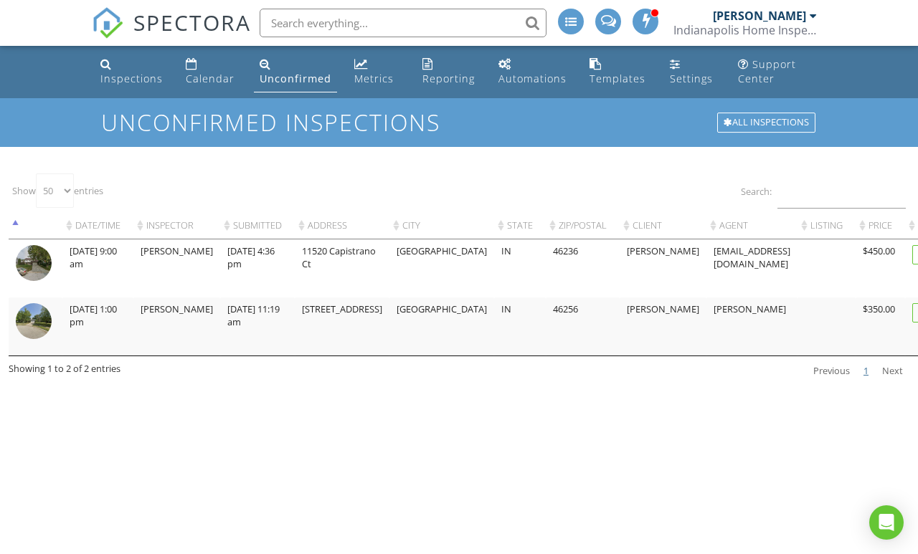
select select "50"
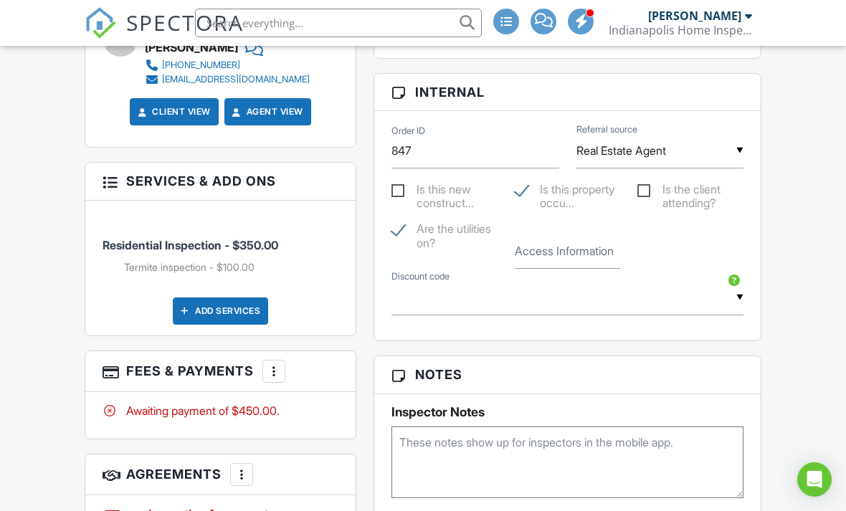
scroll to position [937, 0]
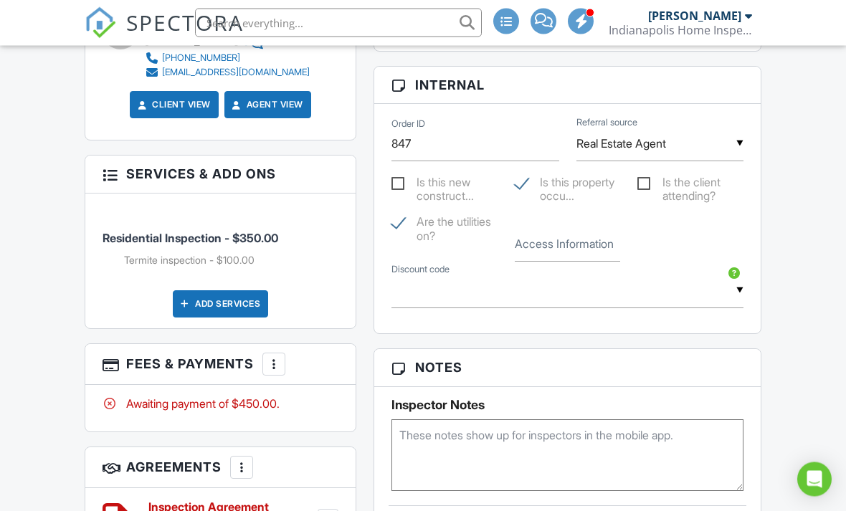
click at [220, 316] on div "Add Services" at bounding box center [220, 304] width 95 height 27
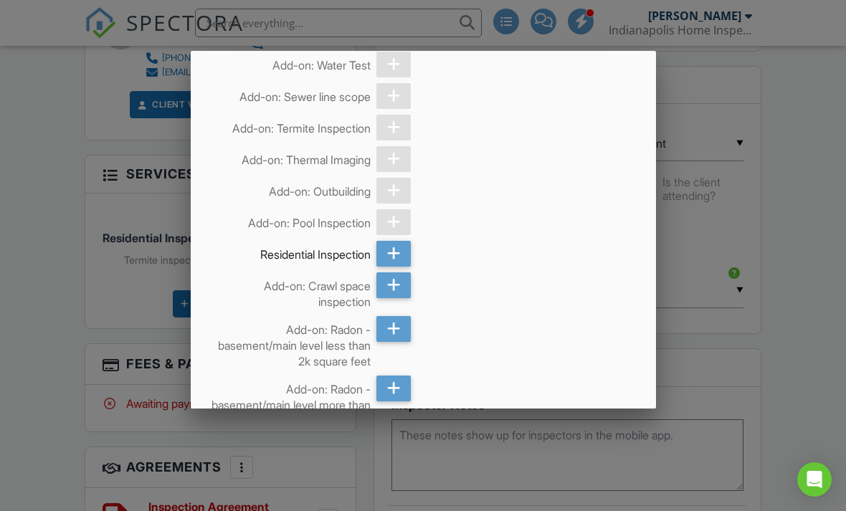
scroll to position [248, 0]
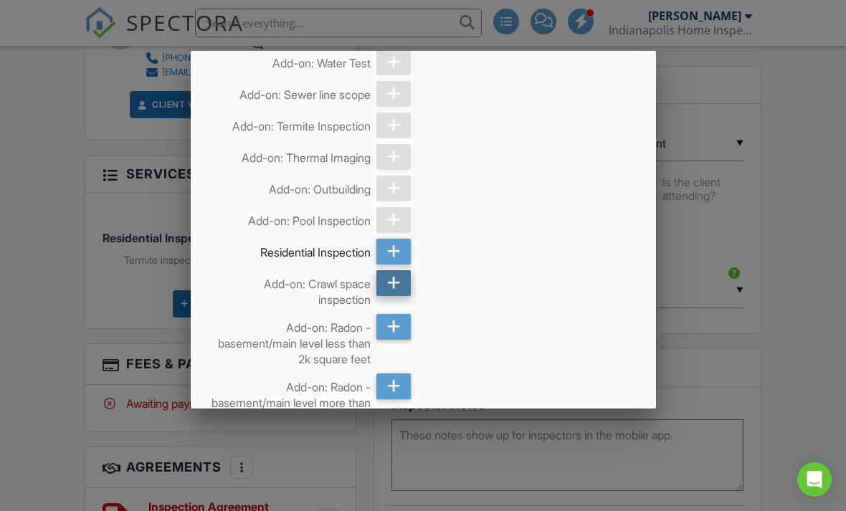
click at [397, 293] on icon at bounding box center [394, 283] width 14 height 26
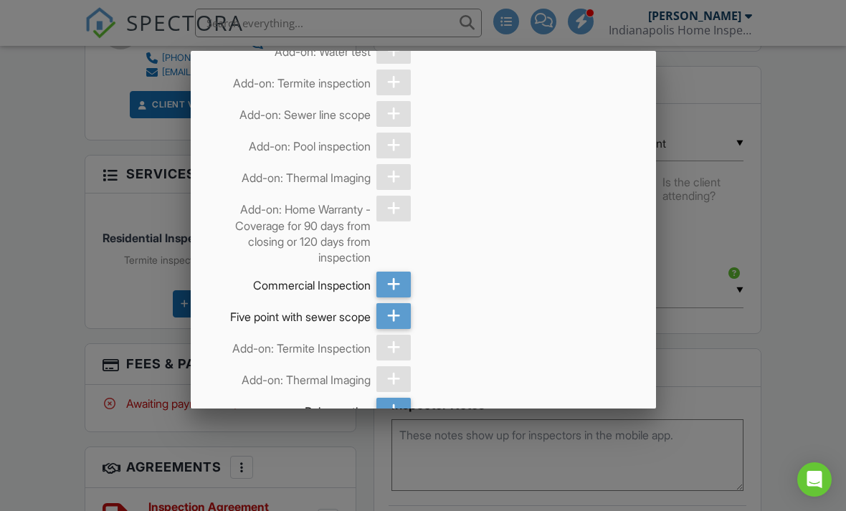
scroll to position [1602, 0]
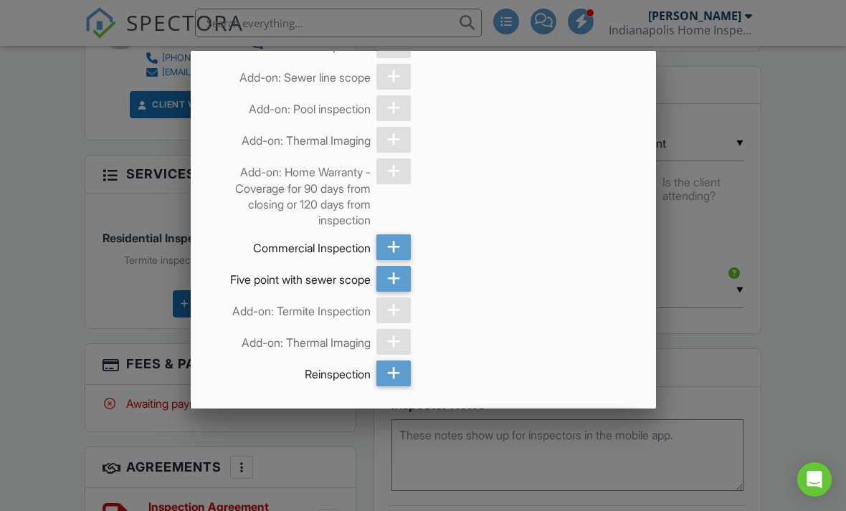
click at [557, 415] on div "Add Services (+ $25.0)" at bounding box center [551, 423] width 167 height 26
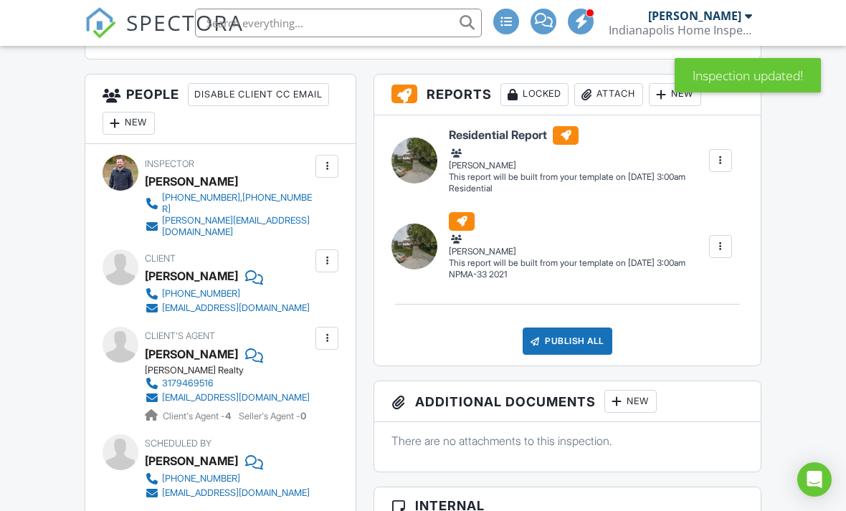
scroll to position [512, 0]
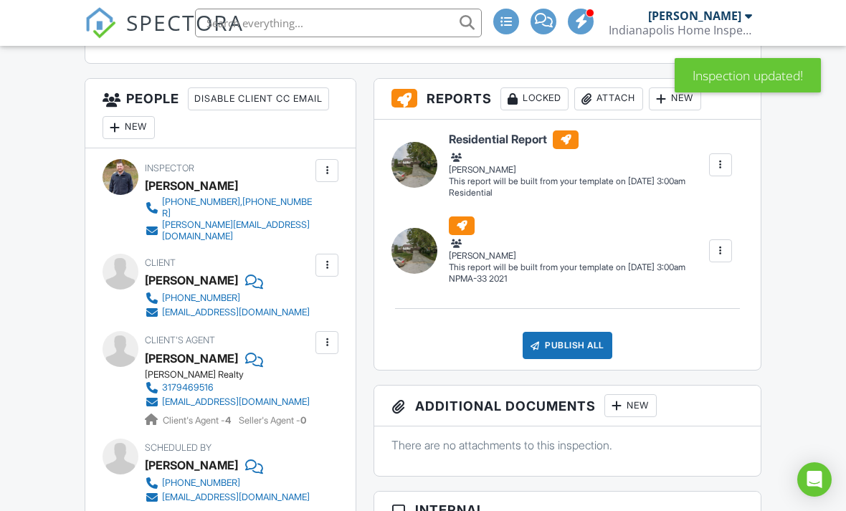
click at [139, 139] on div "New" at bounding box center [129, 127] width 52 height 23
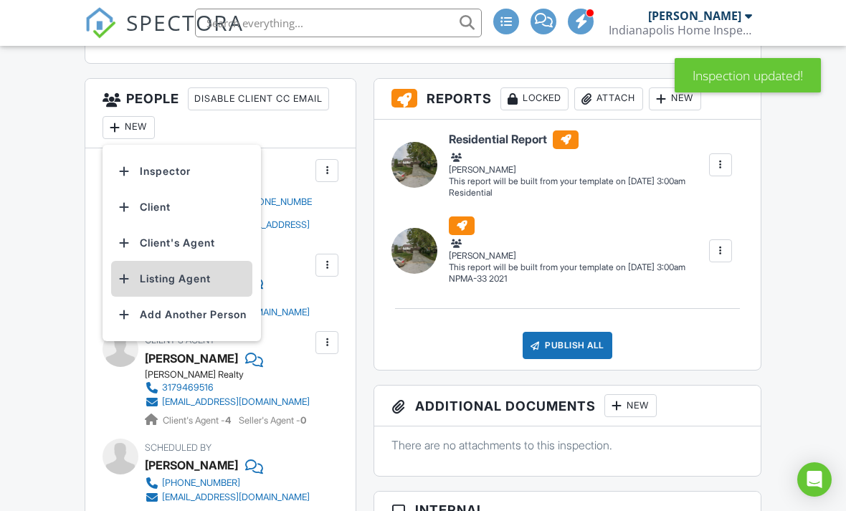
click at [196, 297] on li "Listing Agent" at bounding box center [181, 279] width 141 height 36
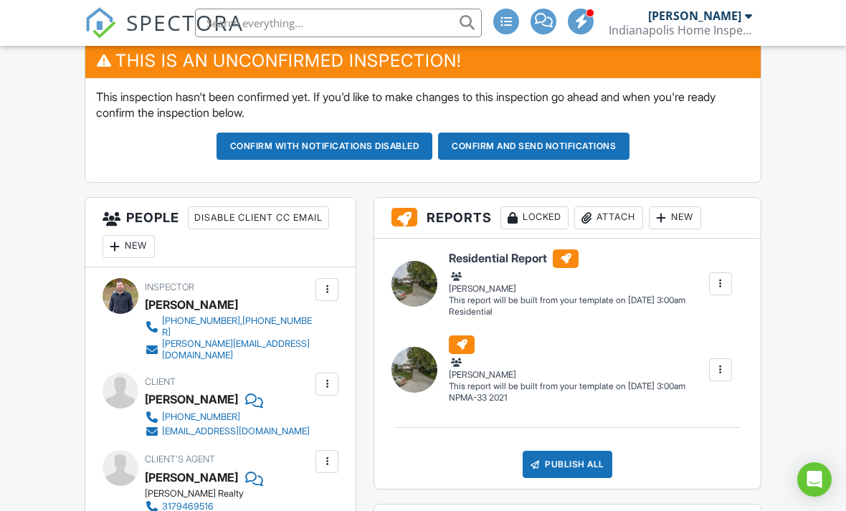
scroll to position [184, 0]
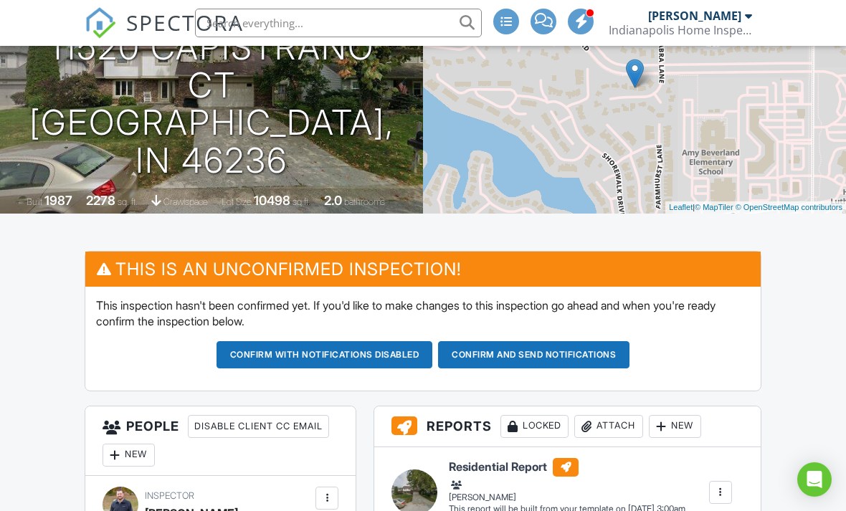
click at [433, 366] on button "Confirm and send notifications" at bounding box center [325, 354] width 217 height 27
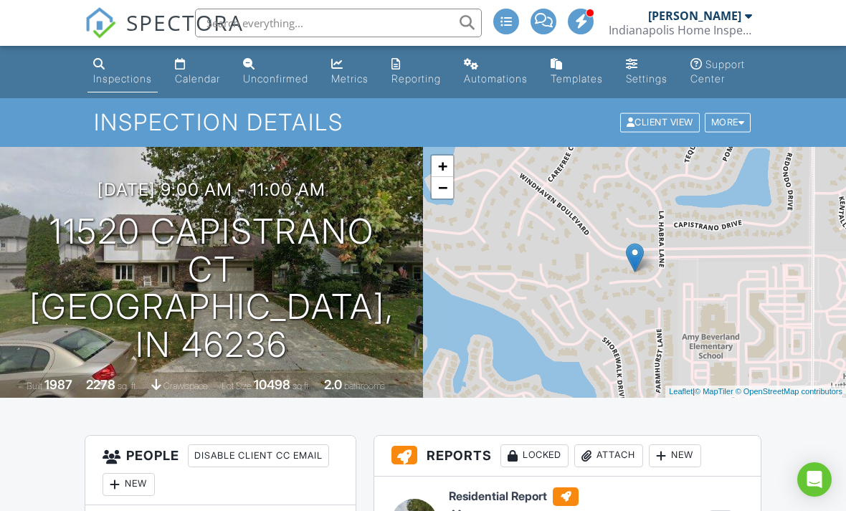
click at [273, 61] on link "Unconfirmed" at bounding box center [275, 72] width 77 height 41
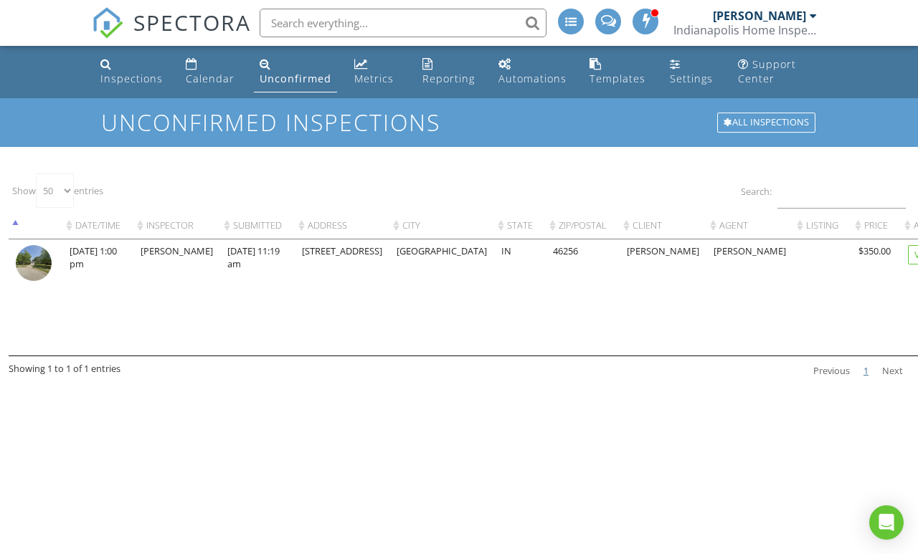
select select "50"
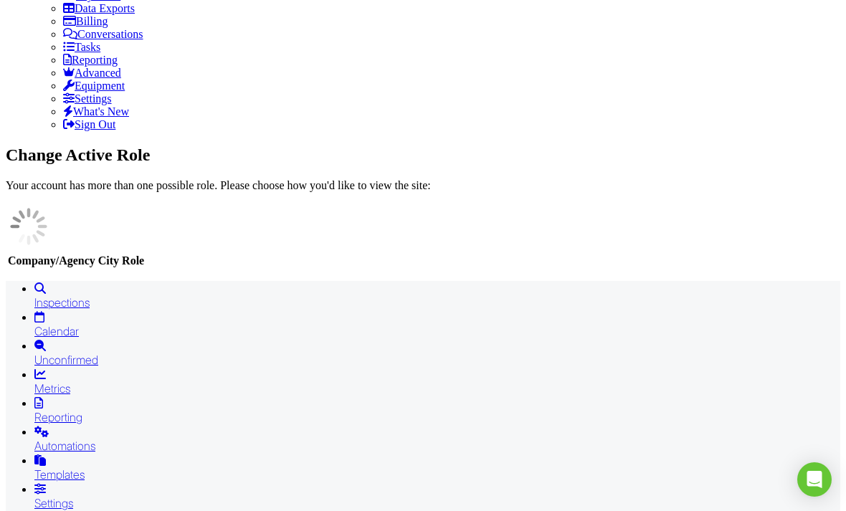
scroll to position [496, 0]
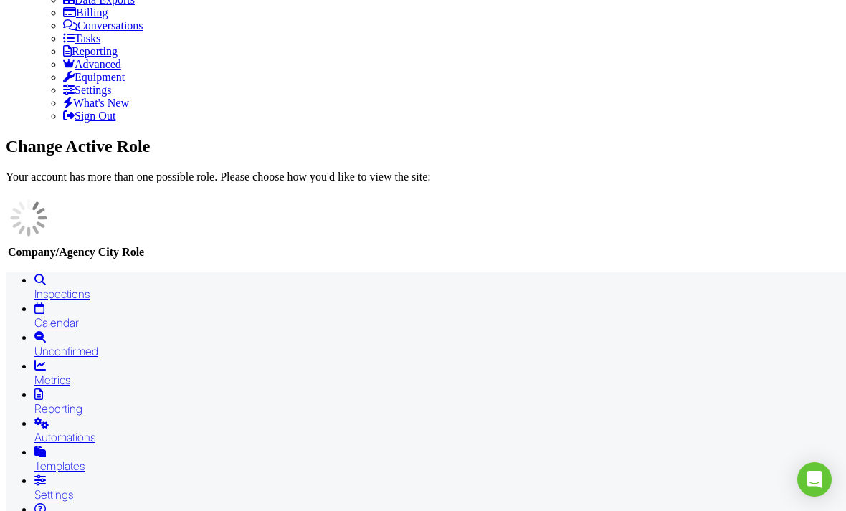
scroll to position [504, 0]
drag, startPoint x: 263, startPoint y: 99, endPoint x: -1, endPoint y: -506, distance: 659.8
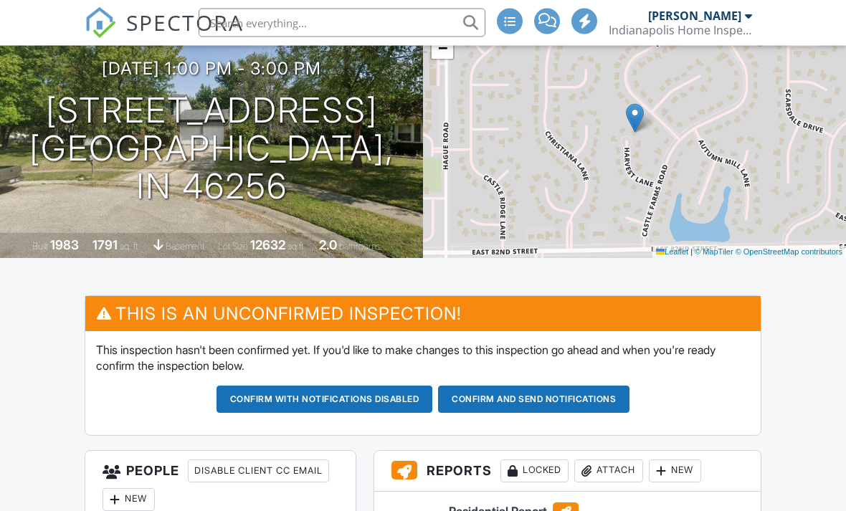
scroll to position [140, 0]
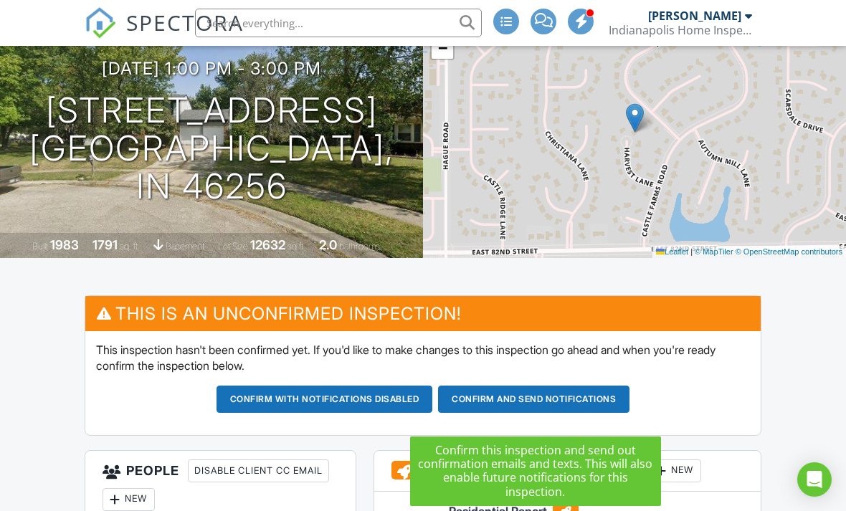
click at [433, 412] on button "Confirm and send notifications" at bounding box center [325, 399] width 217 height 27
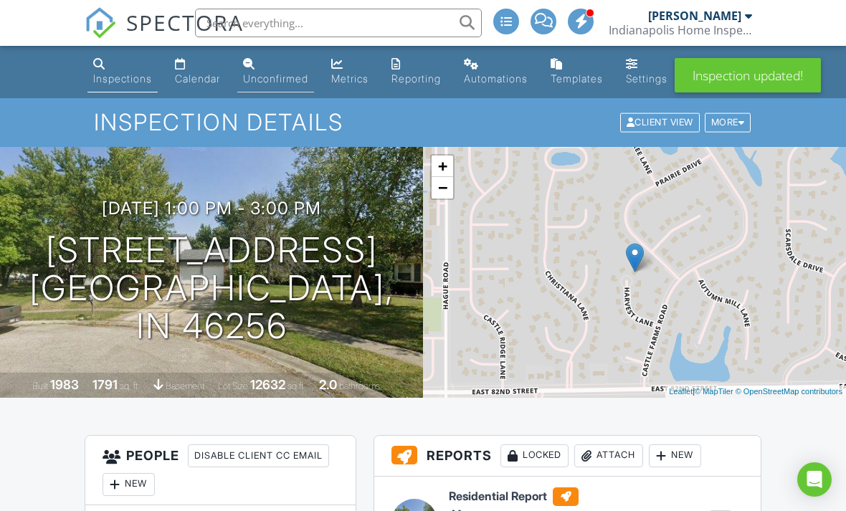
click at [275, 71] on link "Unconfirmed" at bounding box center [275, 72] width 77 height 41
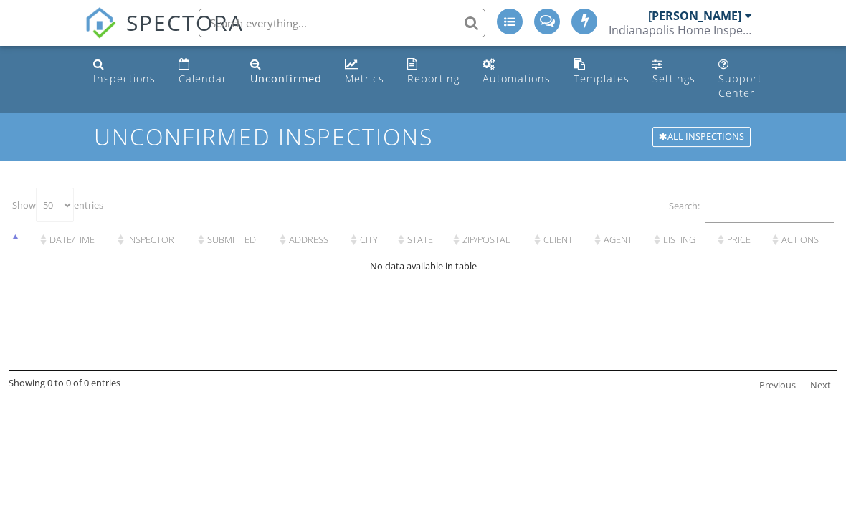
select select "50"
click at [204, 65] on link "Calendar" at bounding box center [203, 72] width 60 height 41
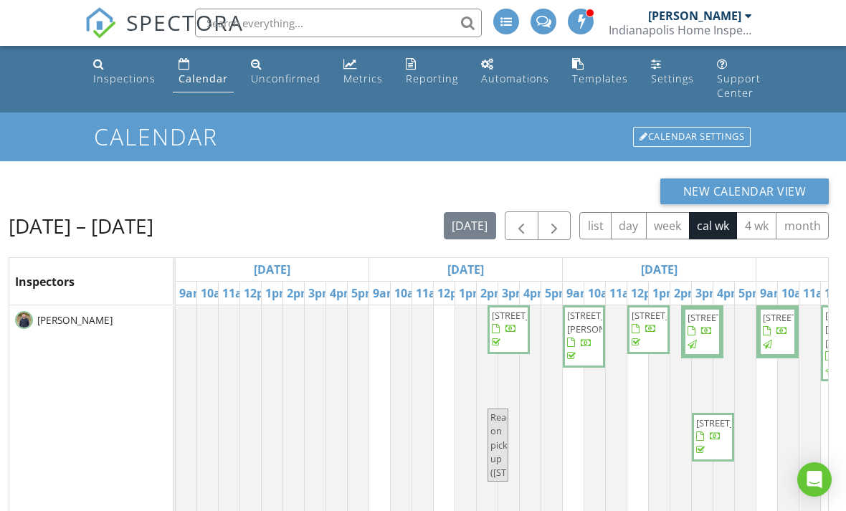
click at [355, 32] on input "text" at bounding box center [338, 23] width 287 height 29
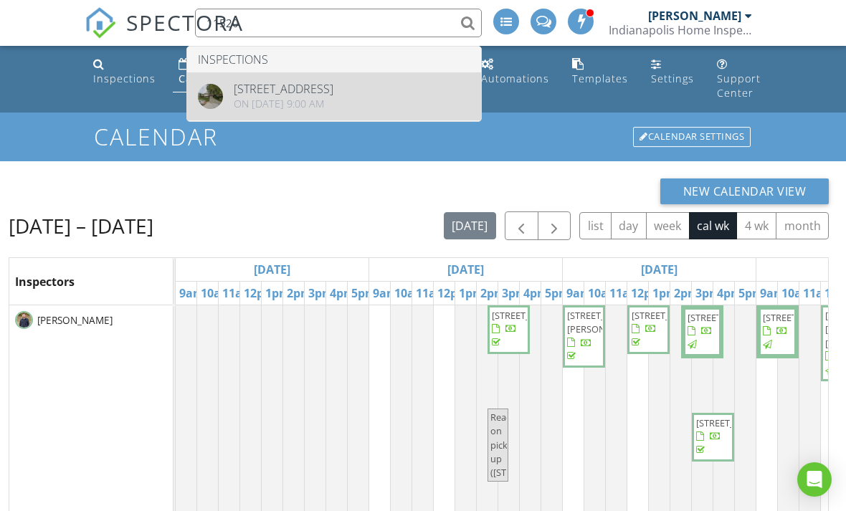
type input "11520"
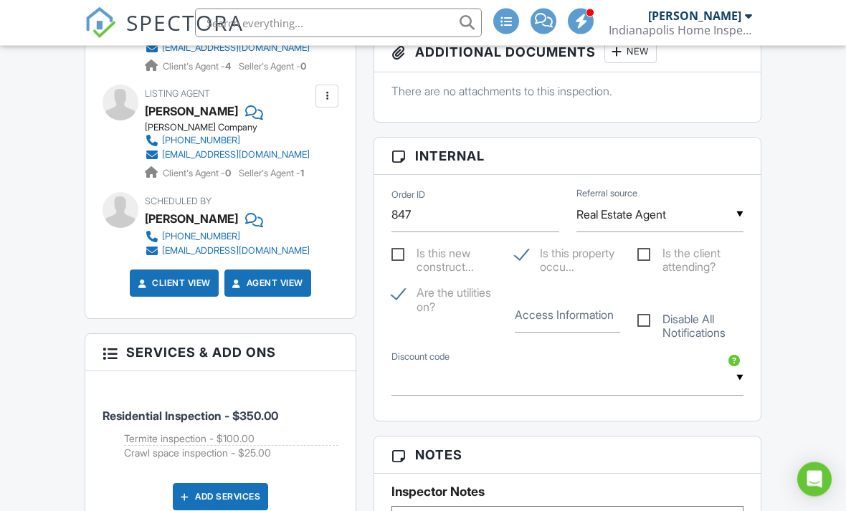
scroll to position [712, 0]
click at [574, 323] on label "Access Information" at bounding box center [564, 315] width 99 height 16
click at [574, 333] on input "Access Information" at bounding box center [568, 315] width 106 height 35
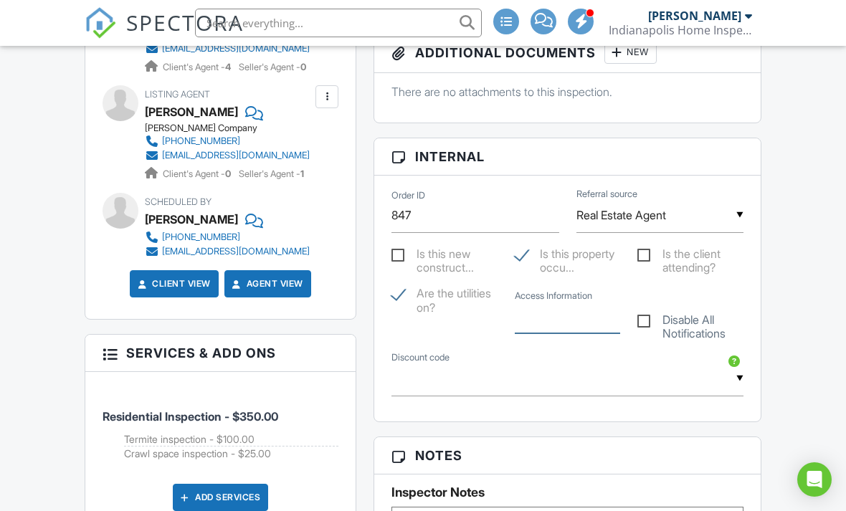
paste input "Combination Lock Box Code: 8128 FD"
type input "Combination Lock Box Code: 8128 FD"
click at [362, 306] on div "People Disable Client CC Email New Inspector Client Client's Agent Listing Agen…" at bounding box center [220, 430] width 289 height 1410
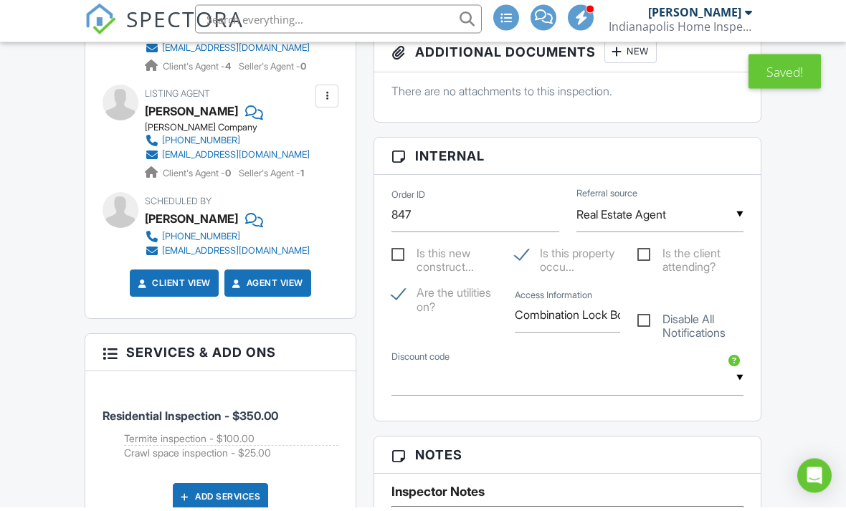
scroll to position [0, 0]
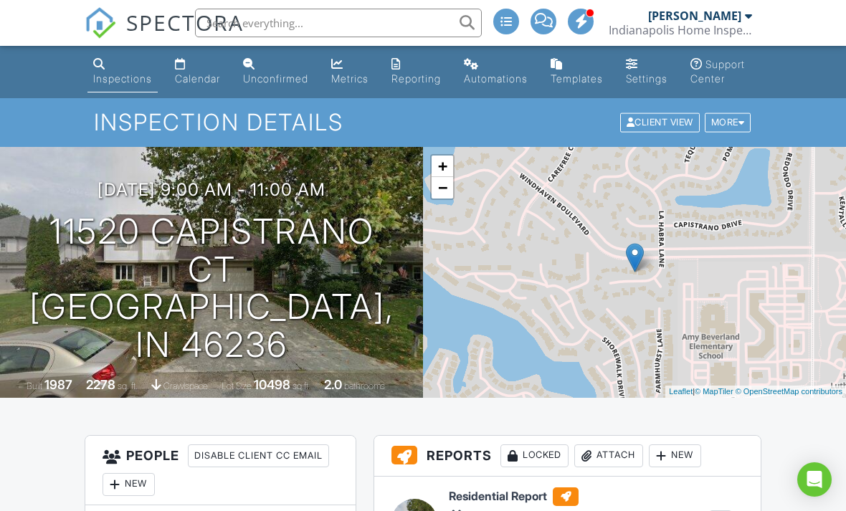
click at [312, 18] on input "text" at bounding box center [338, 23] width 287 height 29
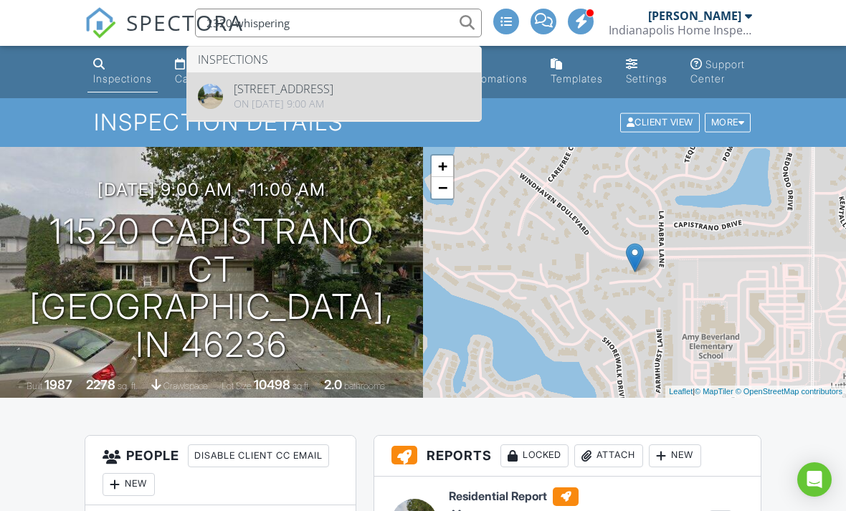
type input "2320 whispering"
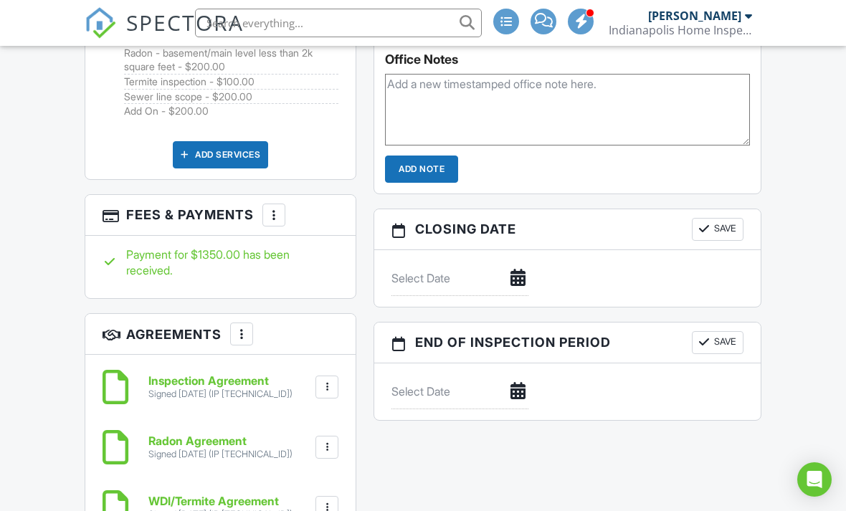
scroll to position [1045, 0]
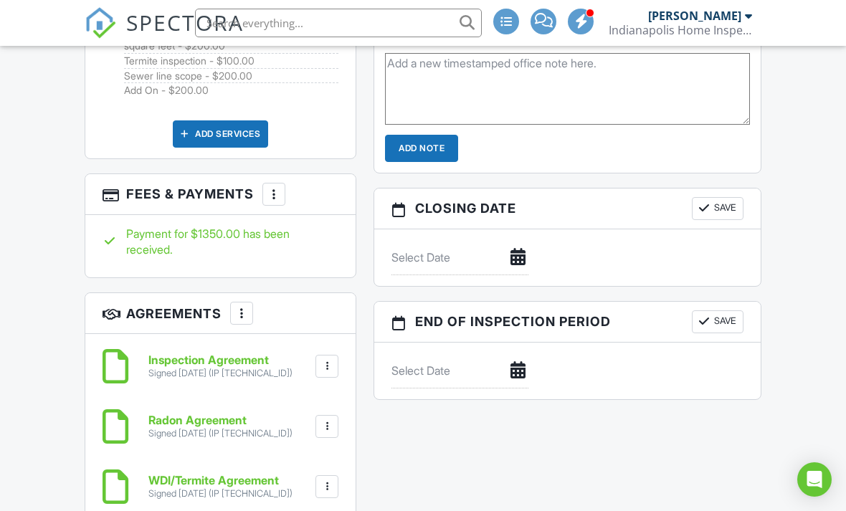
click at [280, 202] on div at bounding box center [274, 194] width 14 height 14
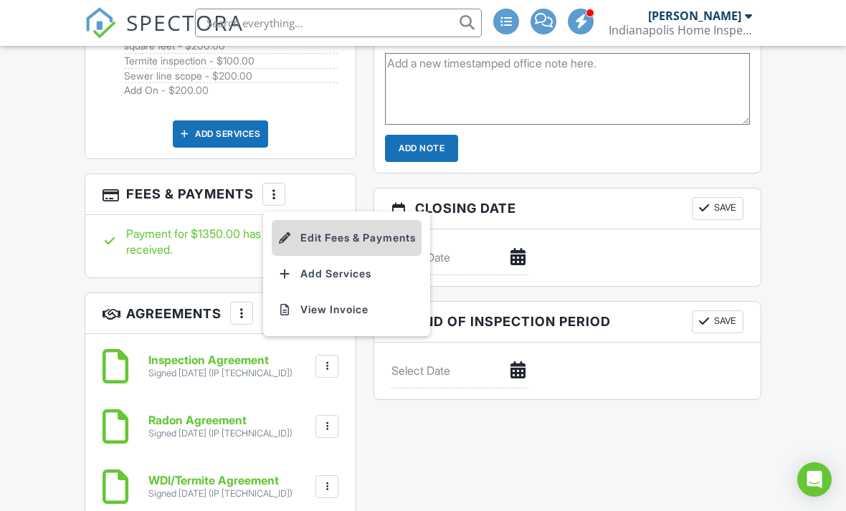
click at [313, 250] on li "Edit Fees & Payments" at bounding box center [347, 238] width 150 height 36
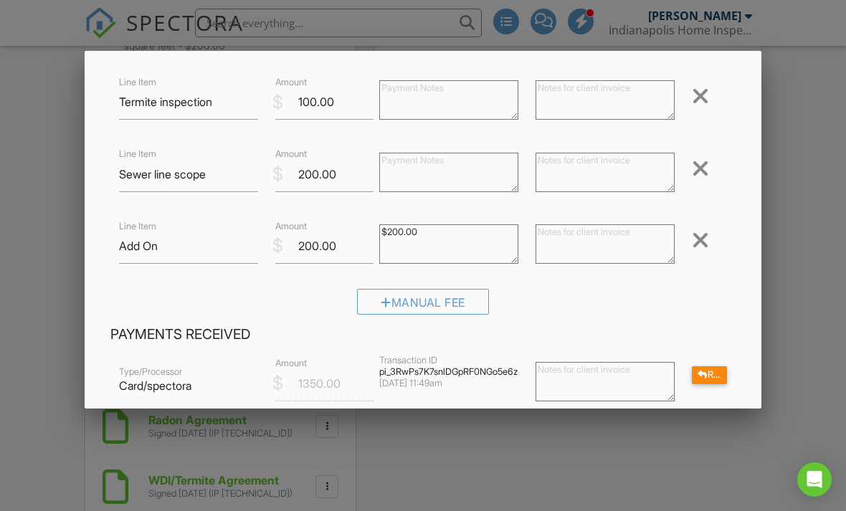
scroll to position [337, 0]
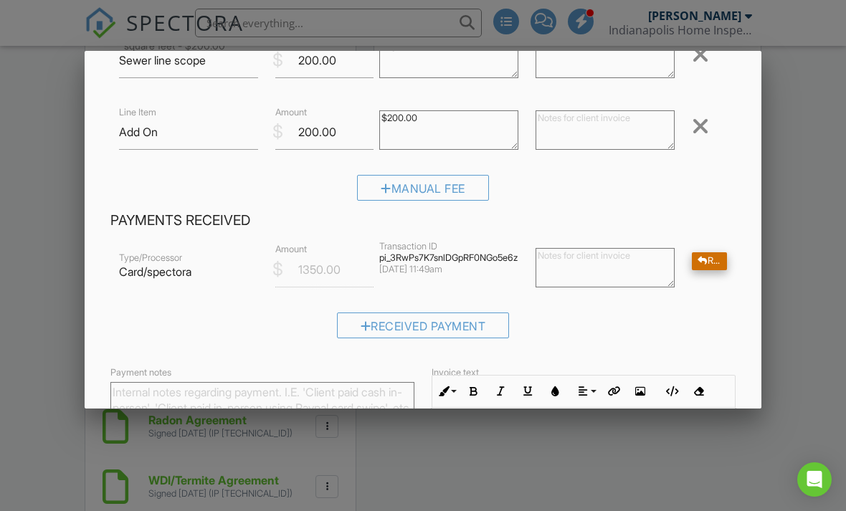
click at [704, 262] on div at bounding box center [703, 261] width 10 height 9
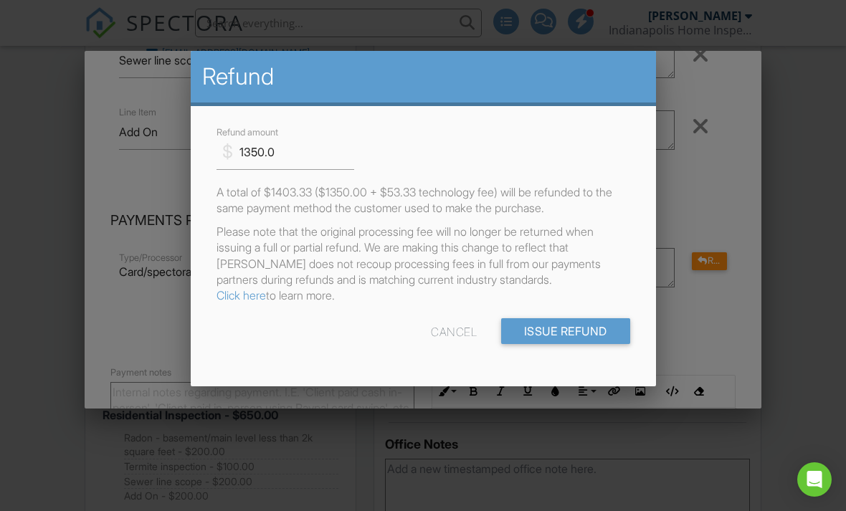
scroll to position [0, 0]
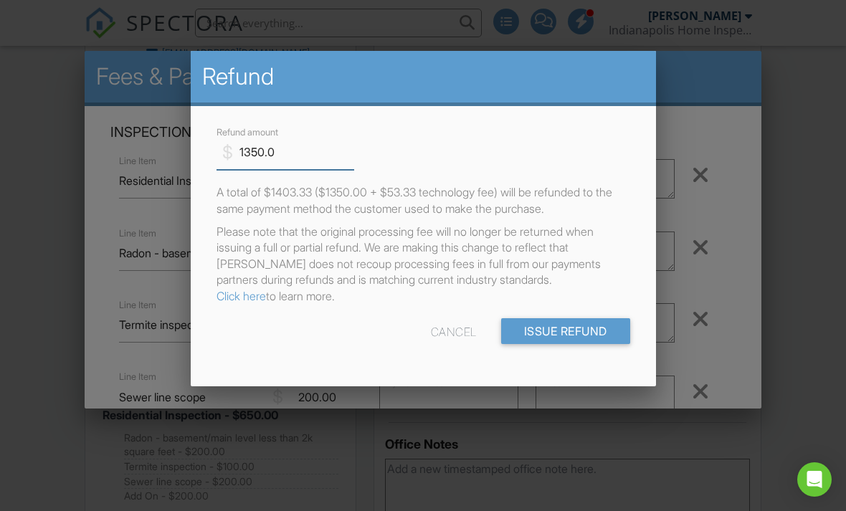
click at [287, 157] on input "1350.0" at bounding box center [286, 152] width 138 height 35
click at [287, 156] on input "1350.0" at bounding box center [286, 152] width 138 height 35
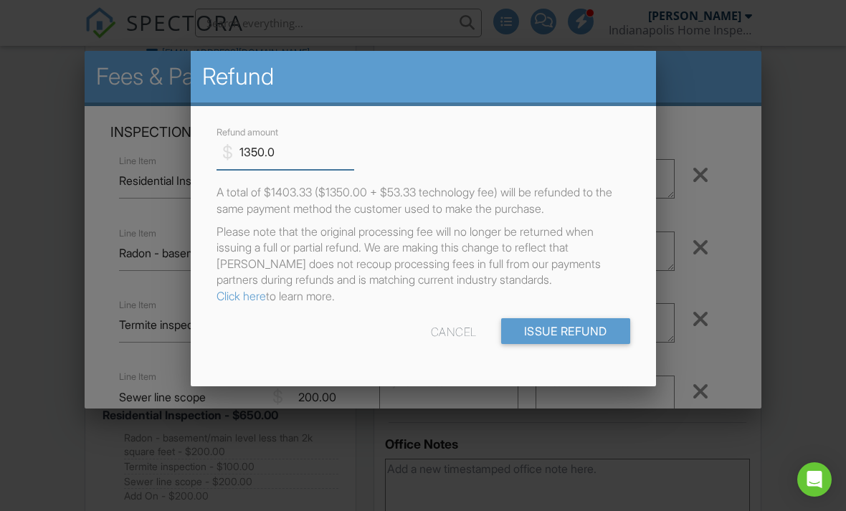
click at [287, 156] on input "1350.0" at bounding box center [286, 152] width 138 height 35
type input "1"
click at [316, 205] on p "A total of $1403.33 ($1350.00 + $53.33 technology fee) will be refunded to the …" at bounding box center [424, 200] width 414 height 32
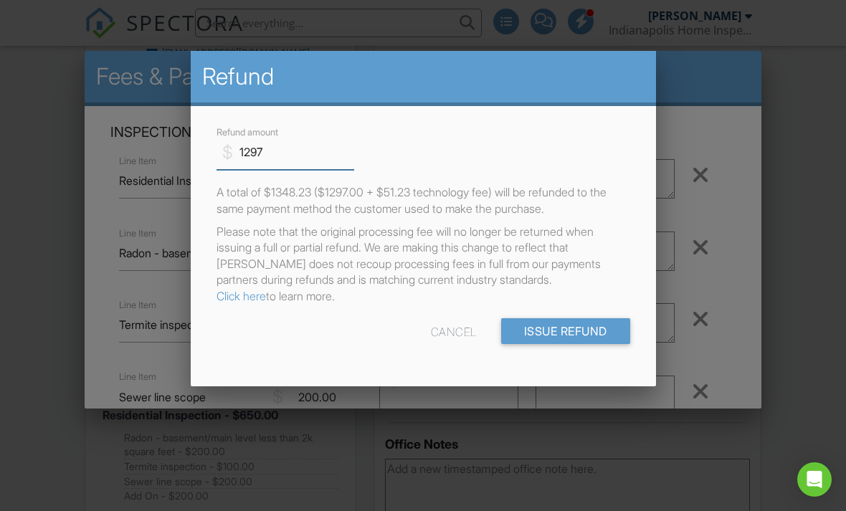
click at [270, 148] on input "1297" at bounding box center [286, 152] width 138 height 35
click at [285, 154] on input "1297" at bounding box center [286, 152] width 138 height 35
type input "1298"
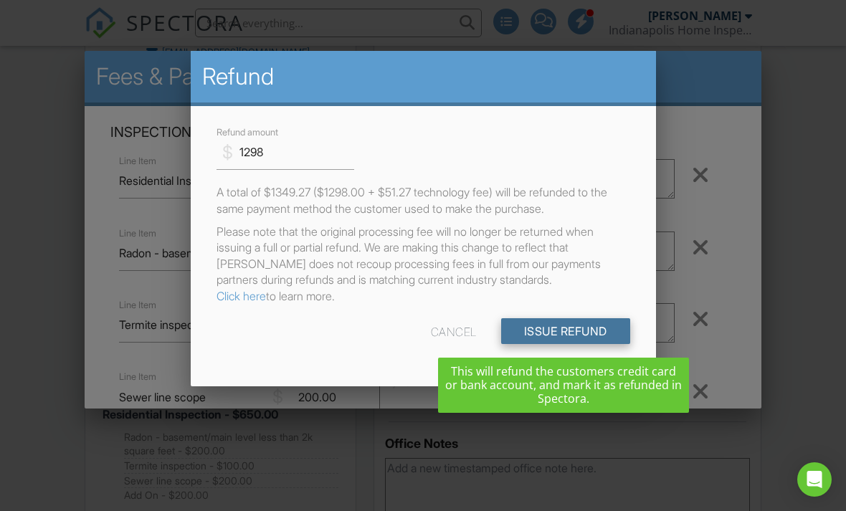
click at [571, 336] on input "Issue Refund" at bounding box center [565, 331] width 129 height 26
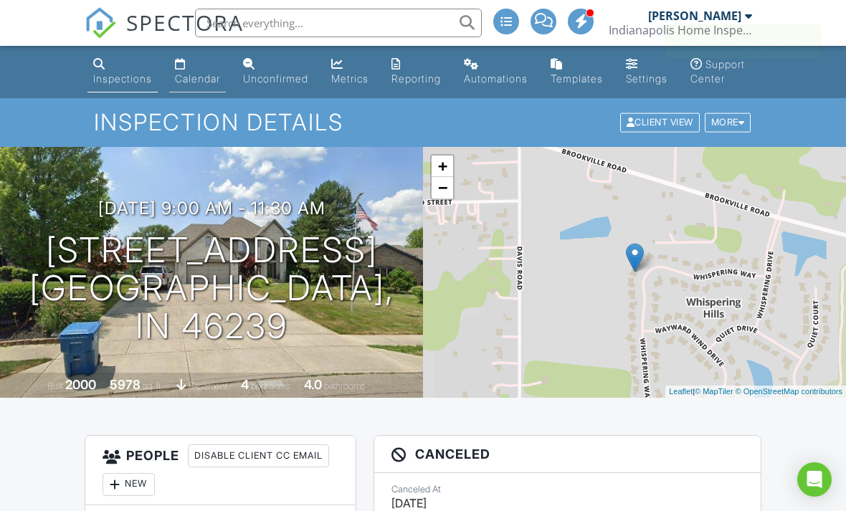
click at [202, 77] on div "Calendar" at bounding box center [197, 78] width 45 height 12
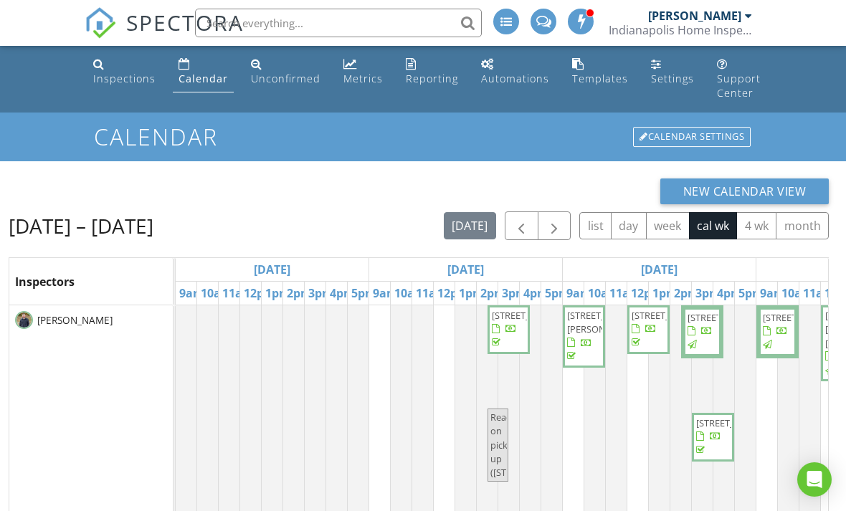
click at [336, 28] on input "text" at bounding box center [338, 23] width 287 height 29
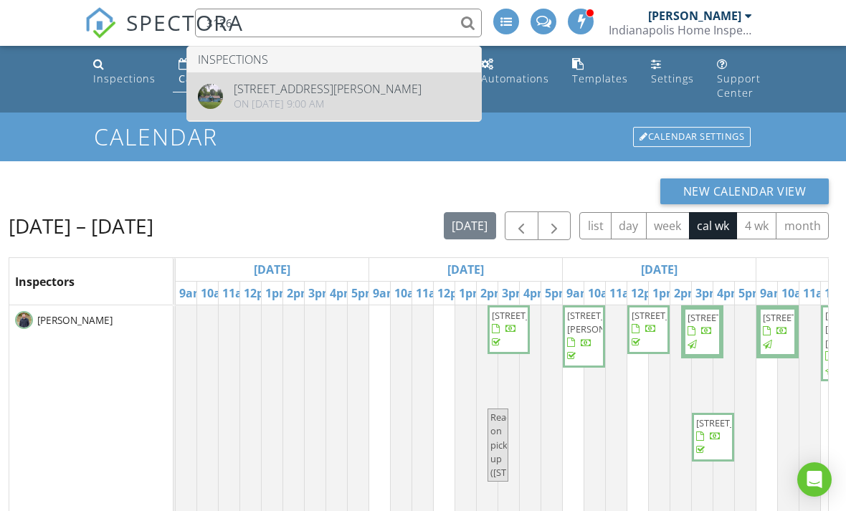
type input "3126"
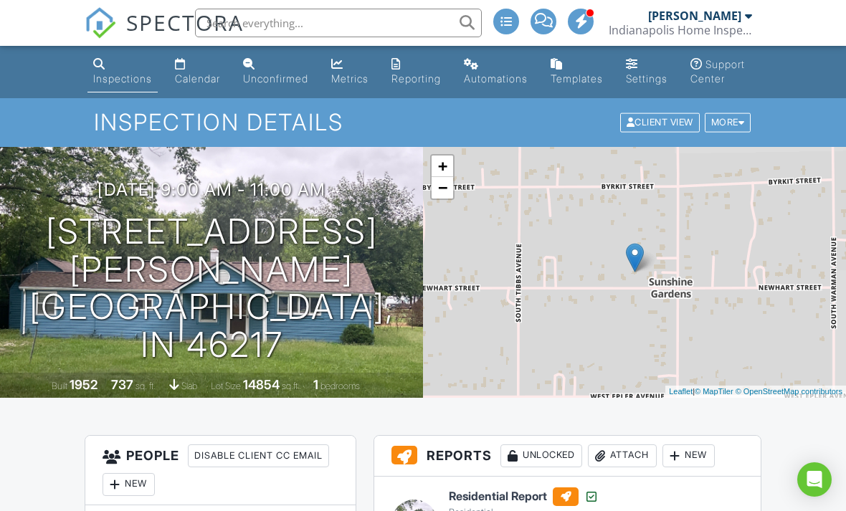
click at [245, 134] on h1 "Inspection Details" at bounding box center [423, 122] width 658 height 25
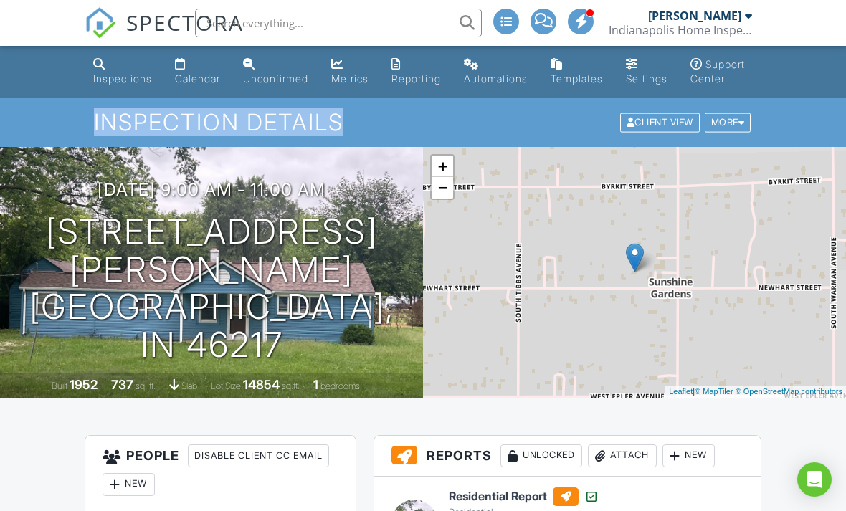
drag, startPoint x: 92, startPoint y: 137, endPoint x: 334, endPoint y: 133, distance: 242.5
click at [334, 133] on div "Inspection Details Client View More Property Details Reschedule Reorder / Copy …" at bounding box center [423, 122] width 846 height 48
click at [344, 134] on h1 "Inspection Details" at bounding box center [423, 122] width 658 height 25
